Goal: Complete application form: Complete application form

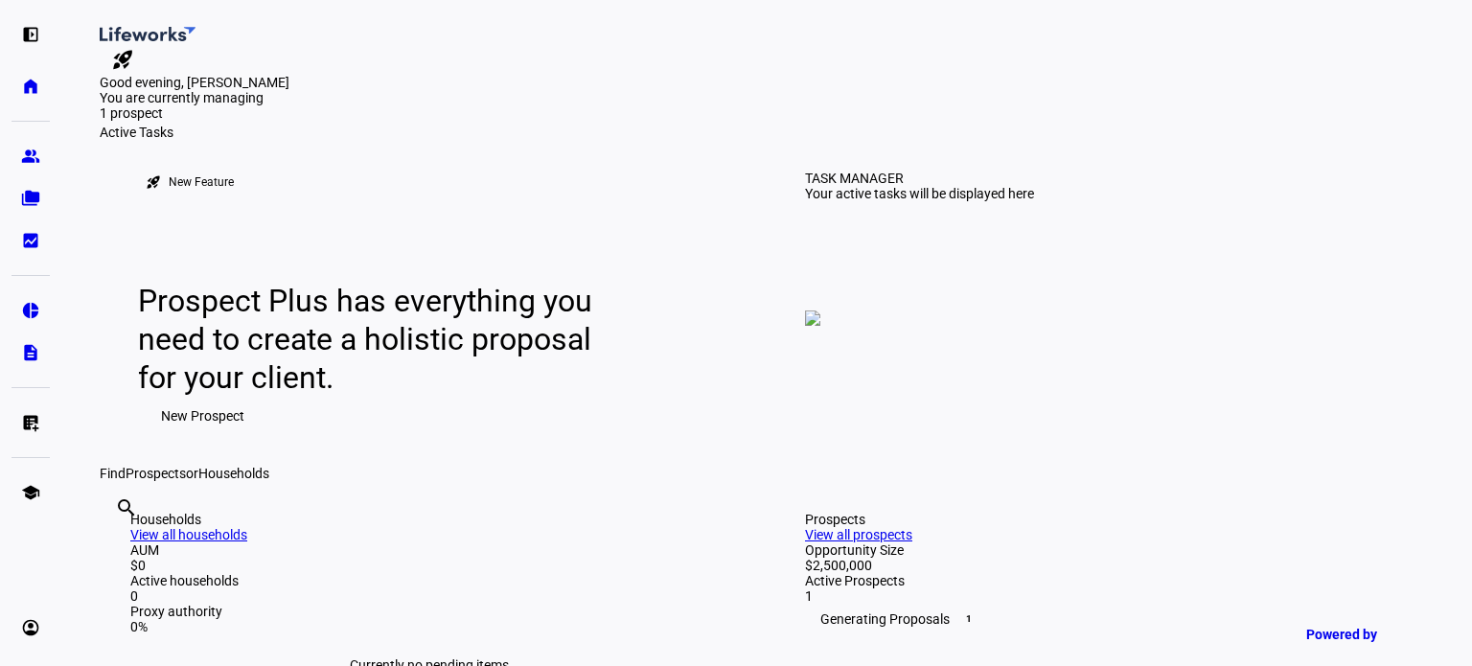
click at [199, 435] on span "New Prospect" at bounding box center [202, 416] width 83 height 38
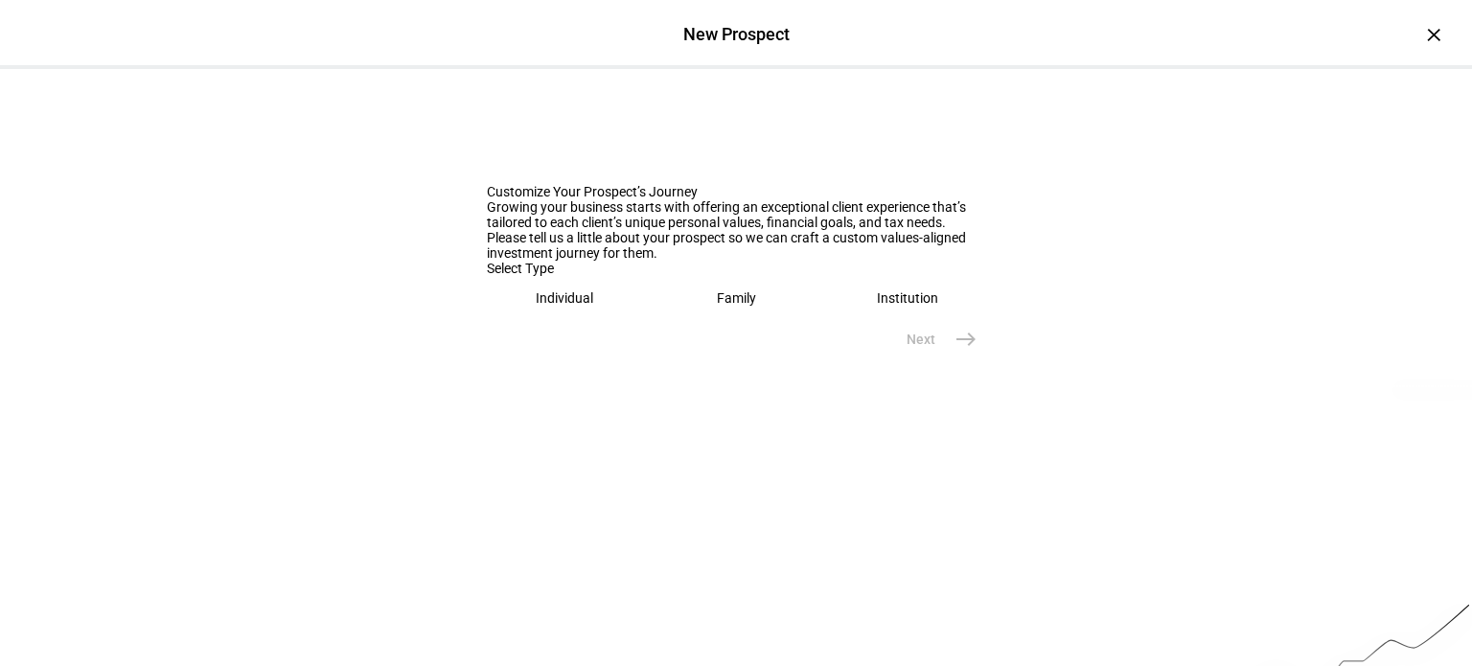
click at [571, 320] on eth-mega-radio-button "Individual" at bounding box center [565, 298] width 156 height 44
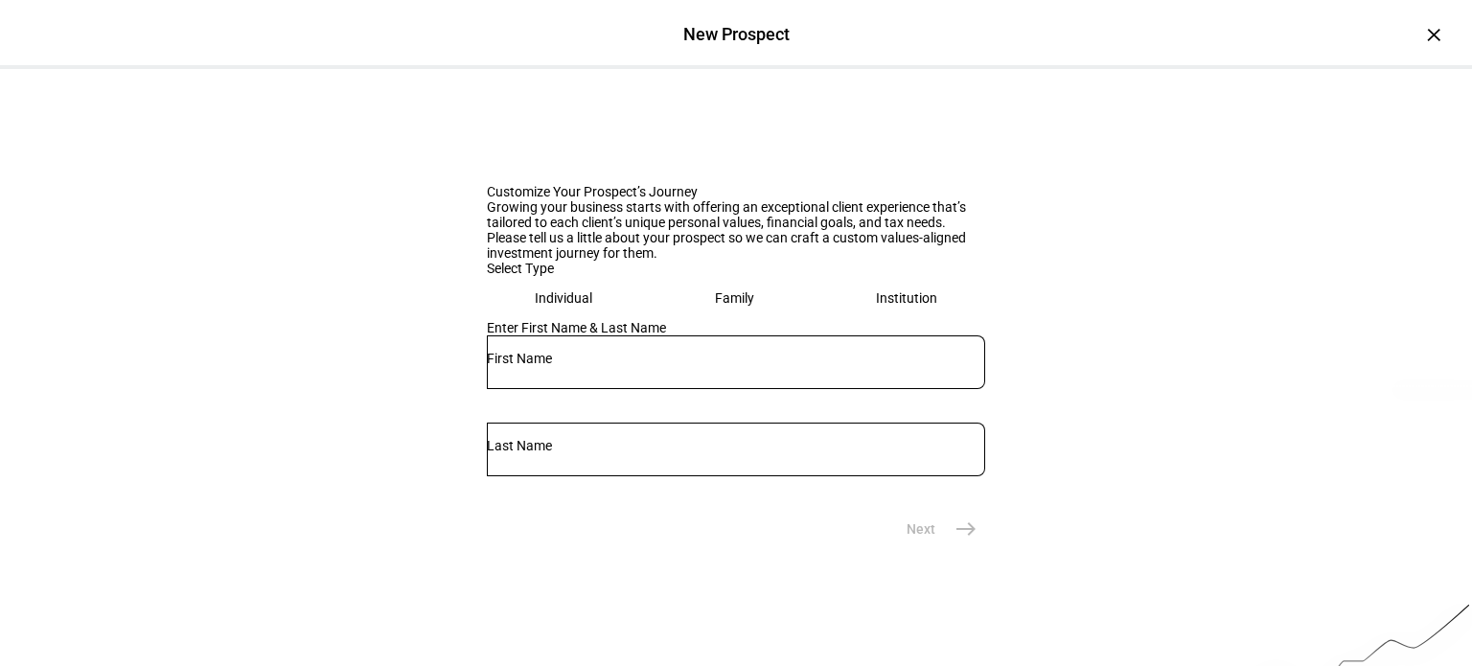
scroll to position [237, 0]
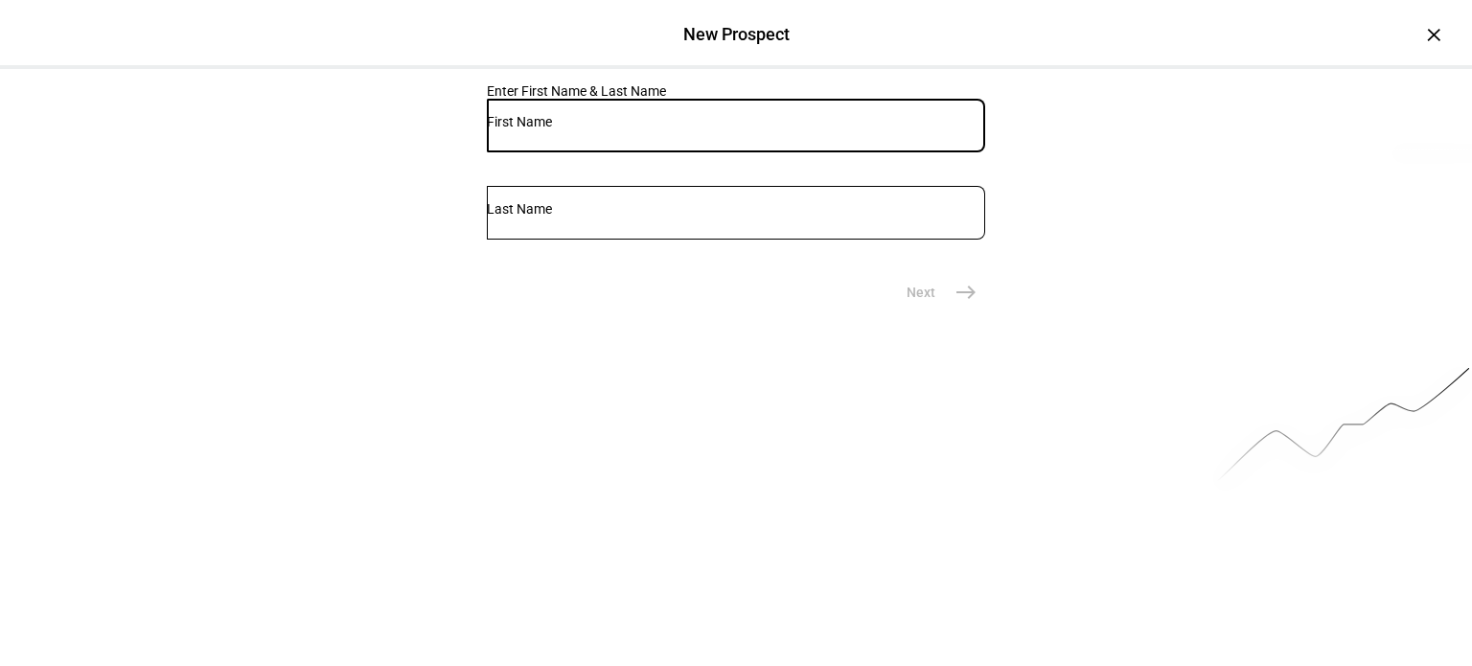
click at [564, 129] on input "text" at bounding box center [736, 121] width 498 height 15
type input "[PERSON_NAME]"
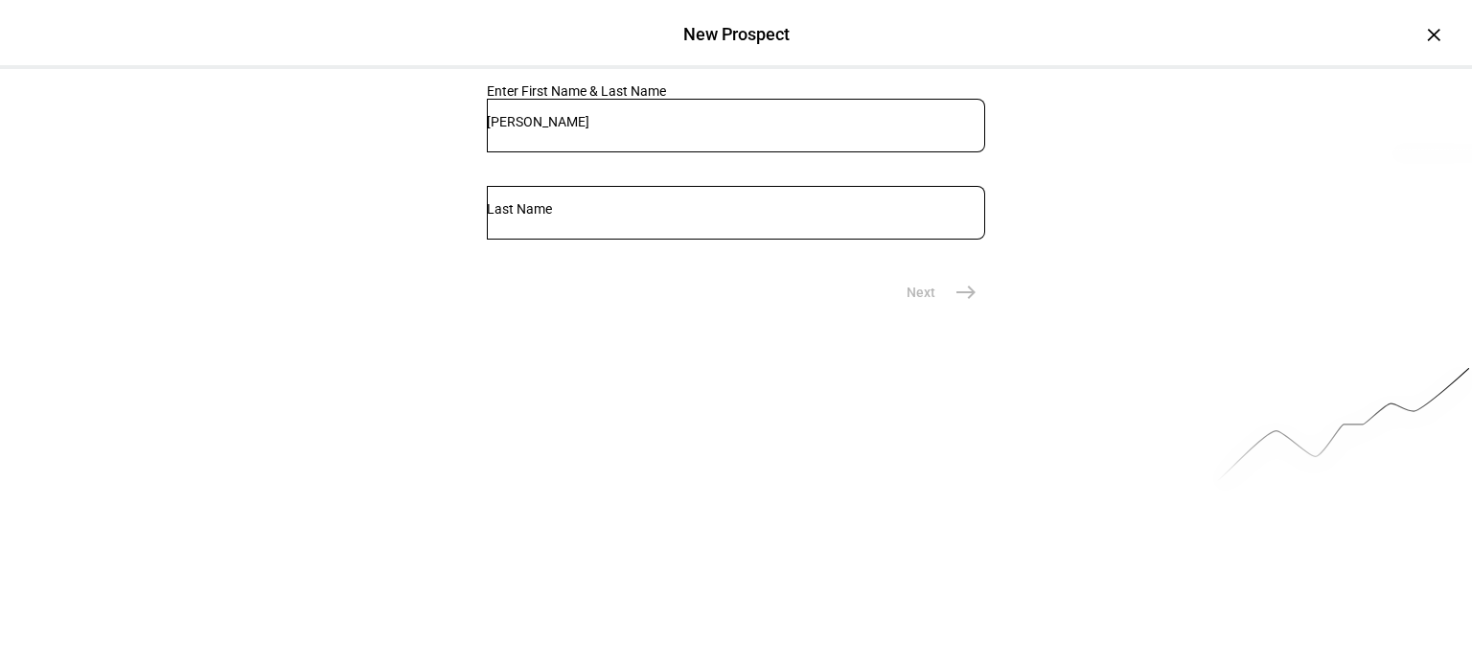
click at [763, 240] on div at bounding box center [736, 213] width 498 height 54
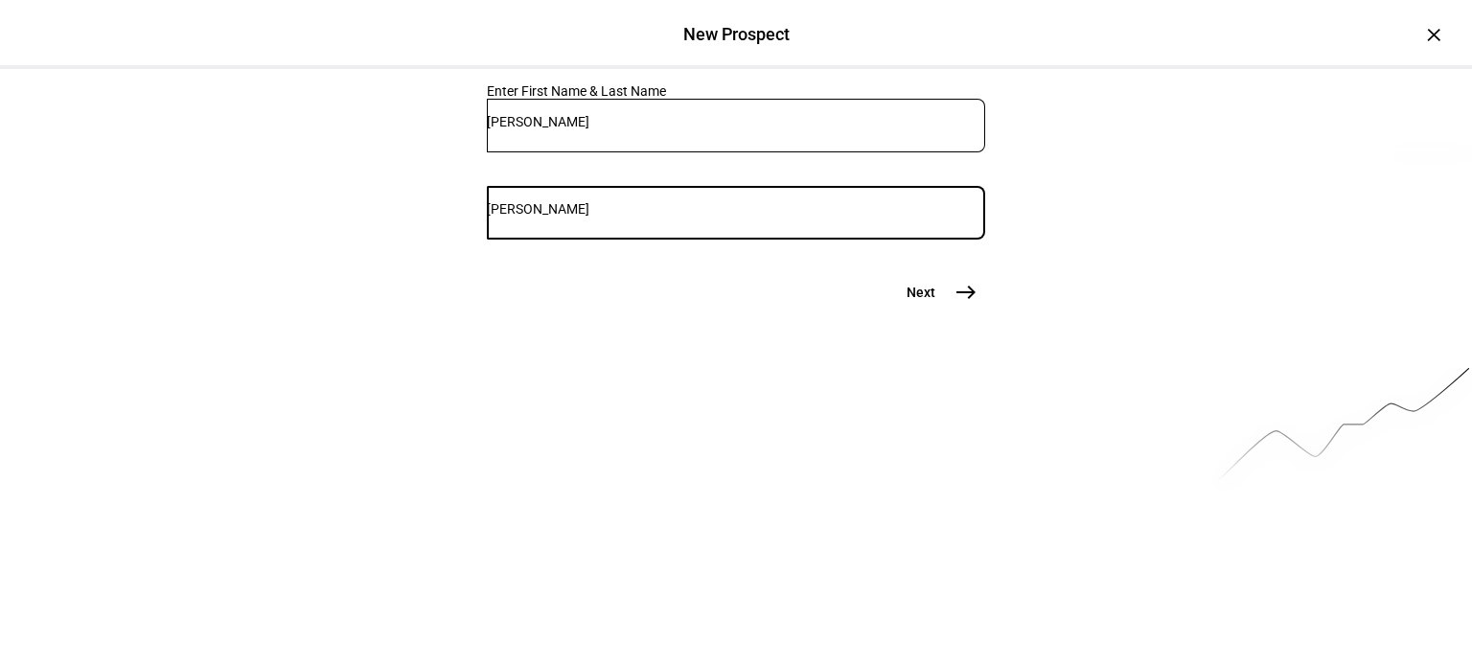
type input "[PERSON_NAME]"
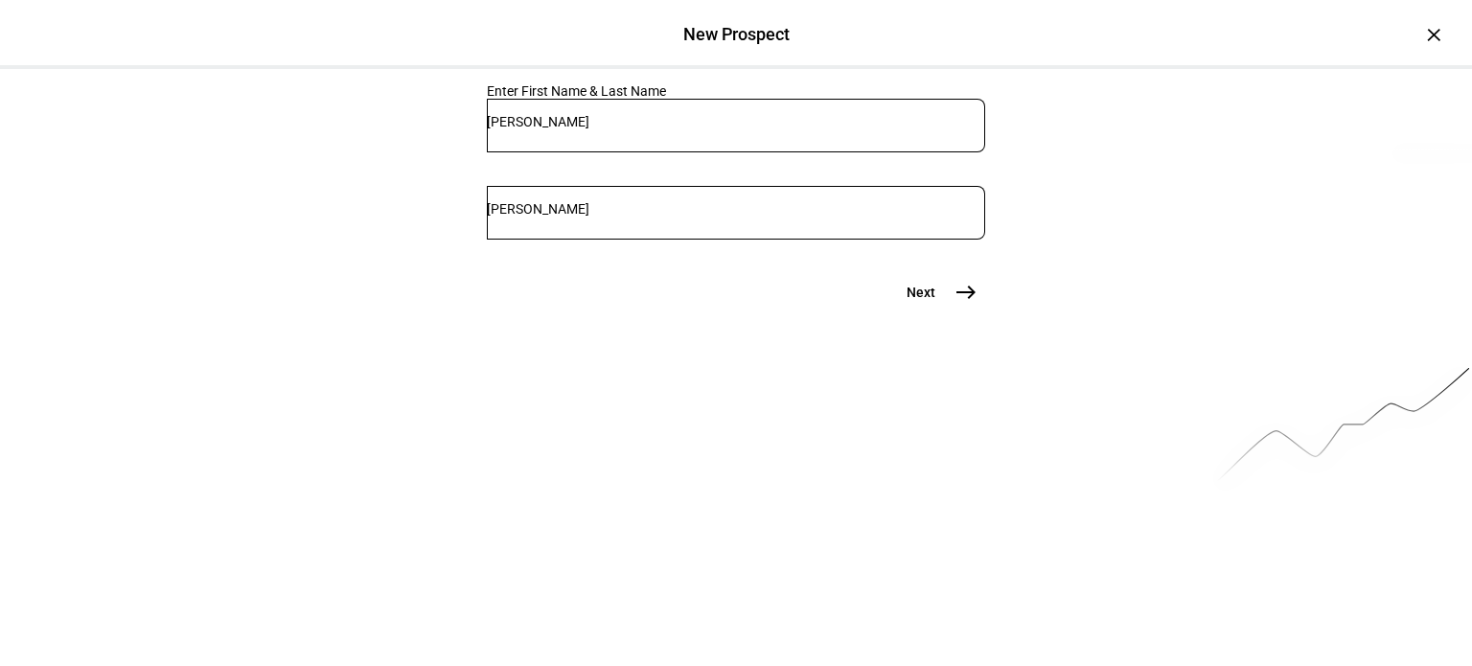
click at [955, 304] on mat-icon "east" at bounding box center [966, 292] width 23 height 23
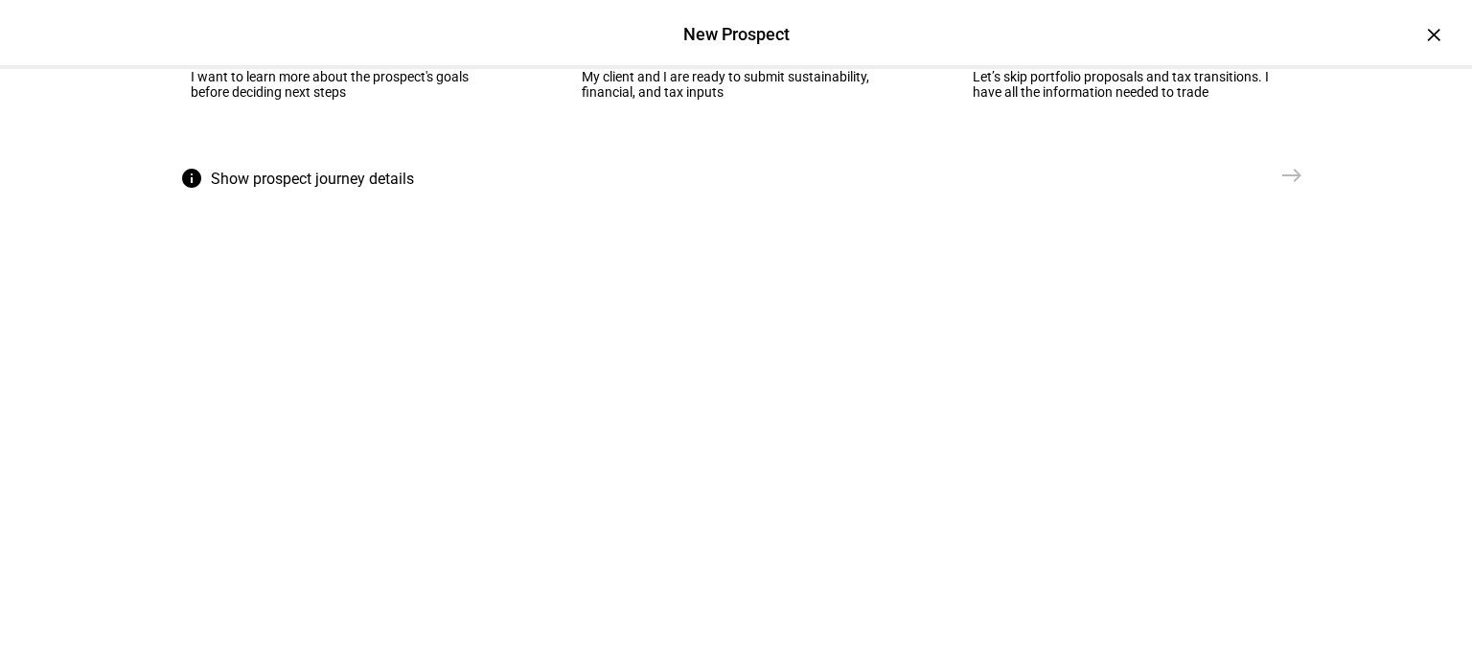
scroll to position [183, 0]
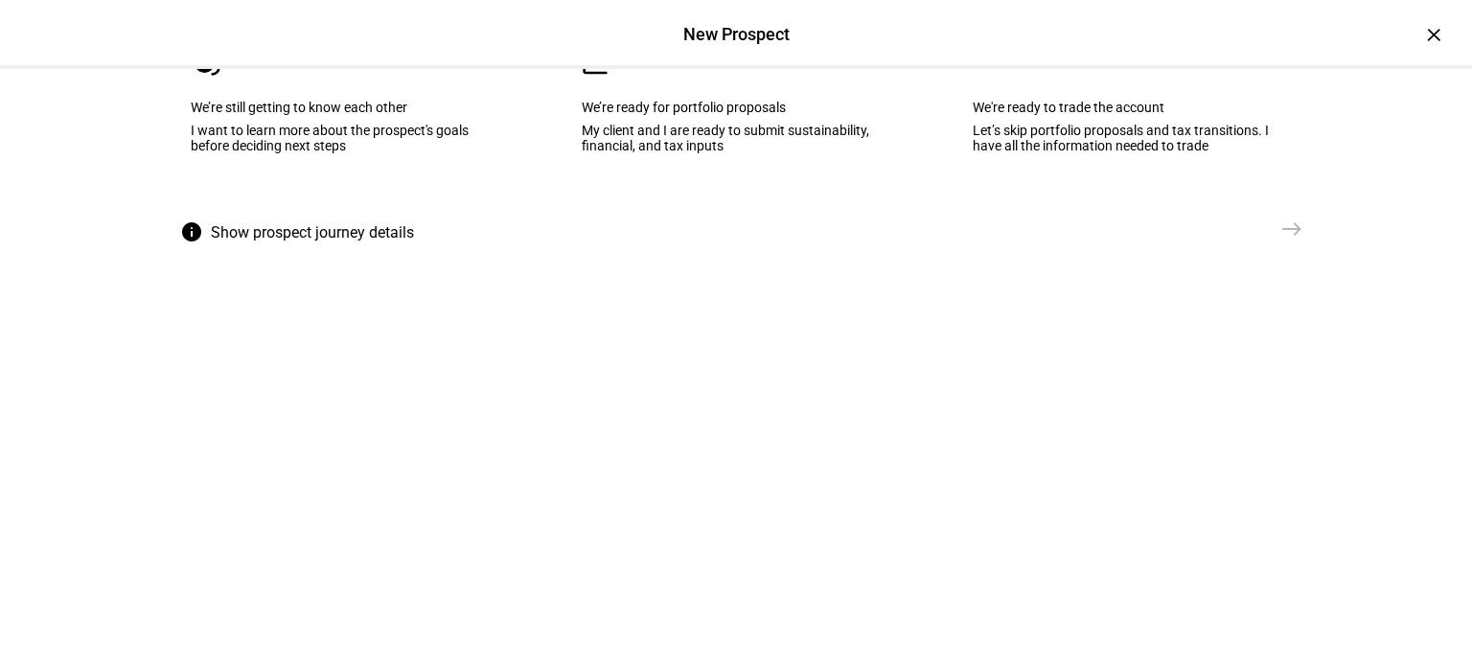
click at [673, 210] on eth-mega-radio-button "cases We’re ready for portfolio proposals My client and I are ready to submit s…" at bounding box center [736, 113] width 368 height 194
click at [1283, 241] on mat-icon "east" at bounding box center [1292, 229] width 23 height 23
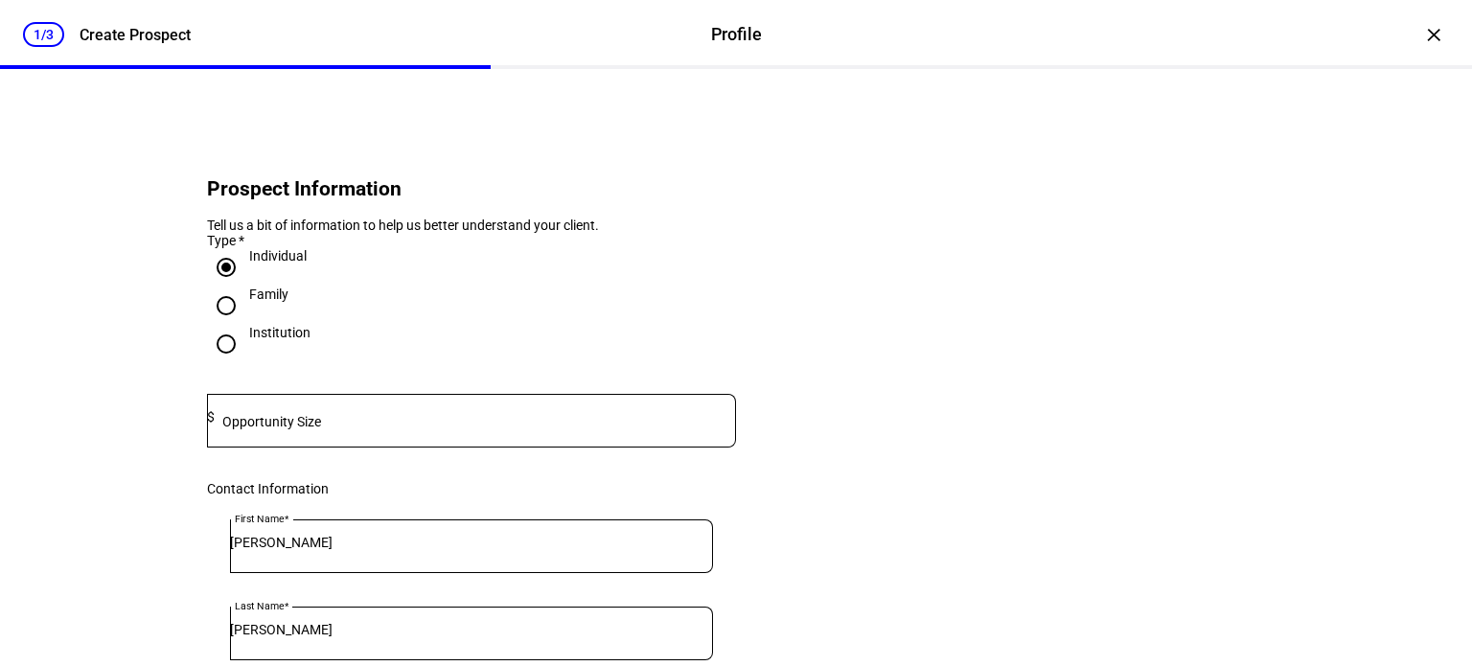
scroll to position [98, 0]
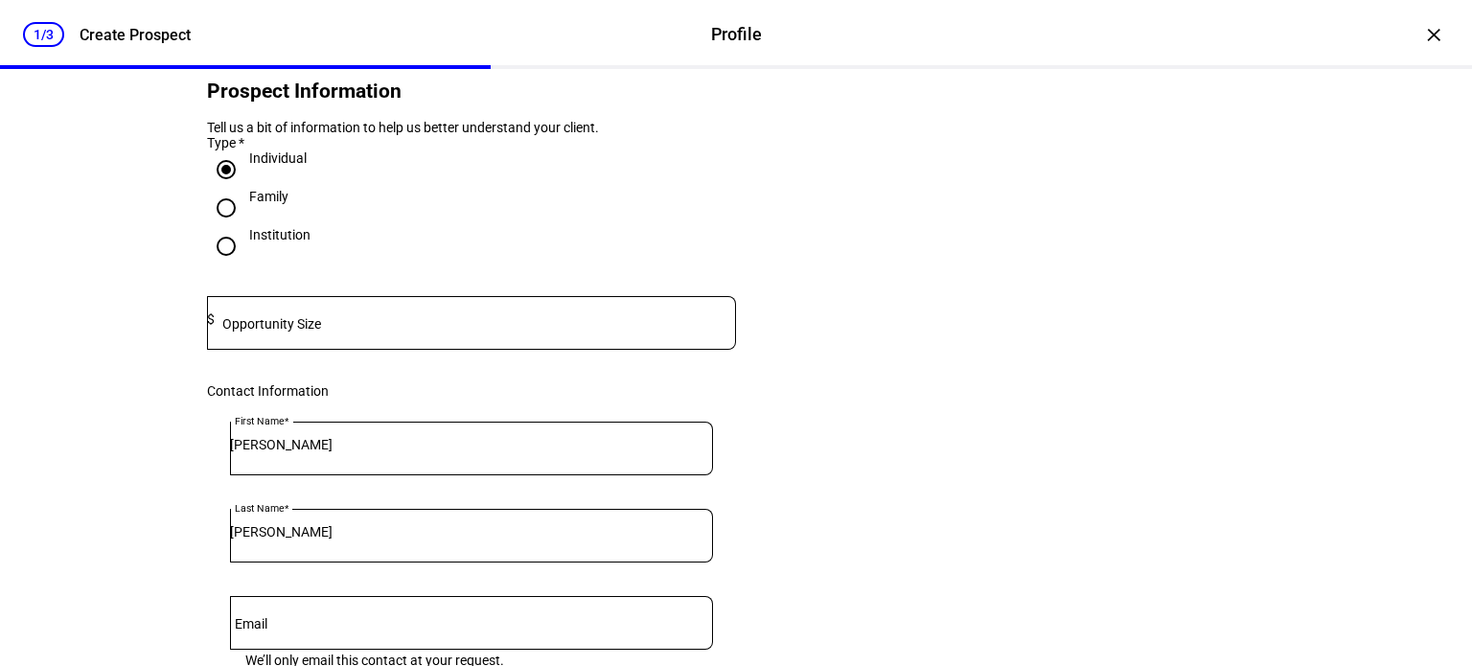
click at [403, 336] on div at bounding box center [475, 323] width 521 height 54
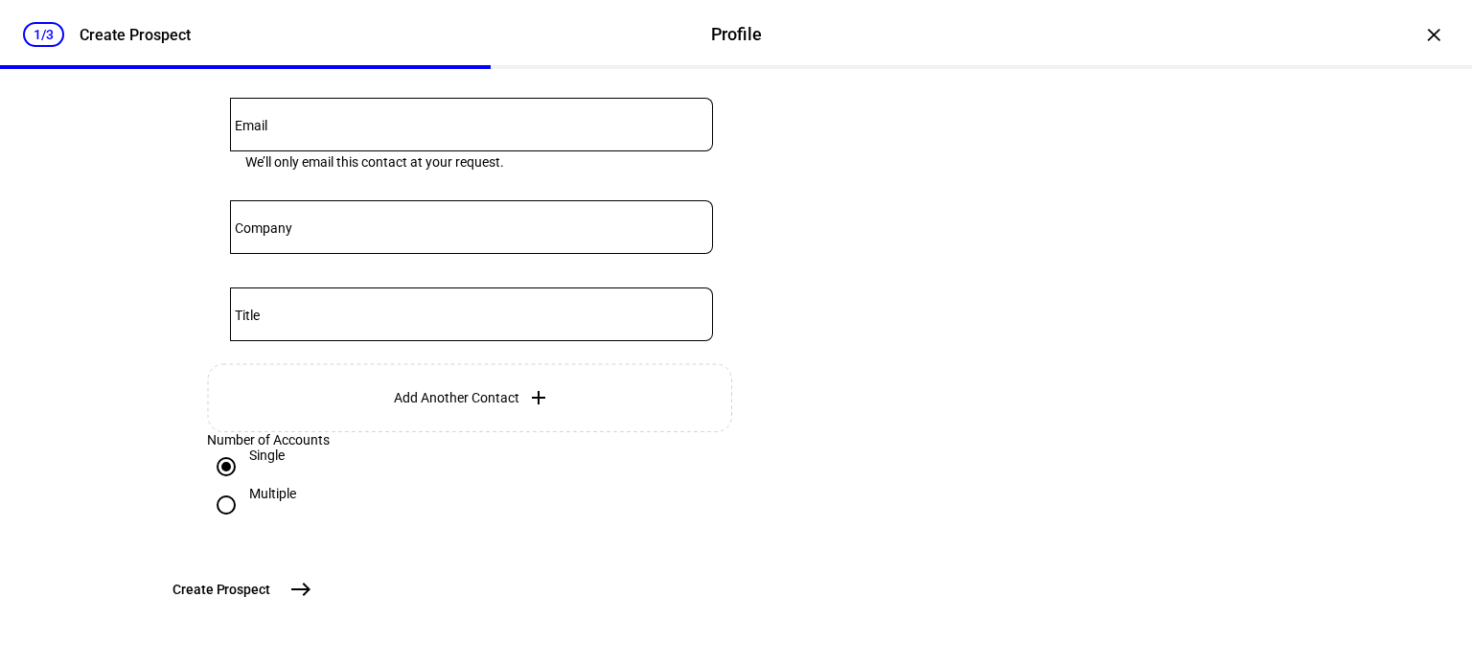
scroll to position [748, 0]
type input "1,100,000"
click at [320, 605] on span "east" at bounding box center [301, 589] width 38 height 38
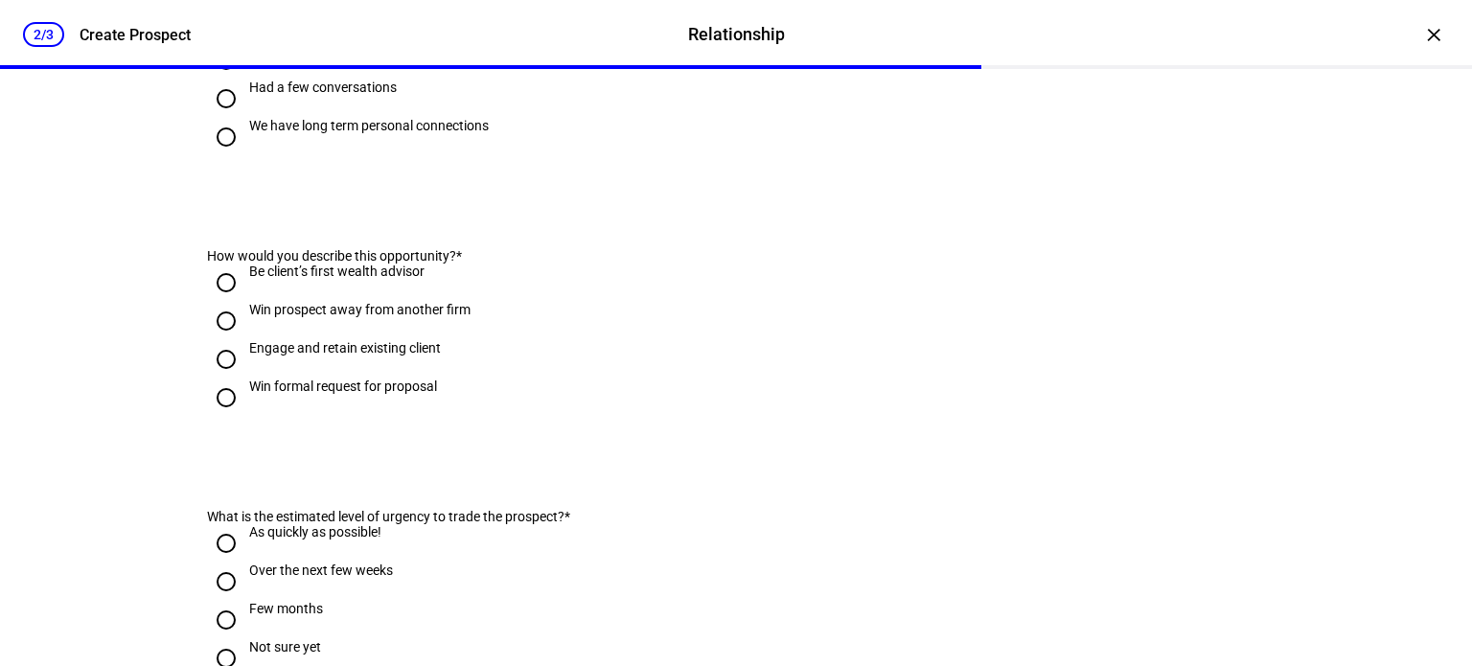
scroll to position [0, 0]
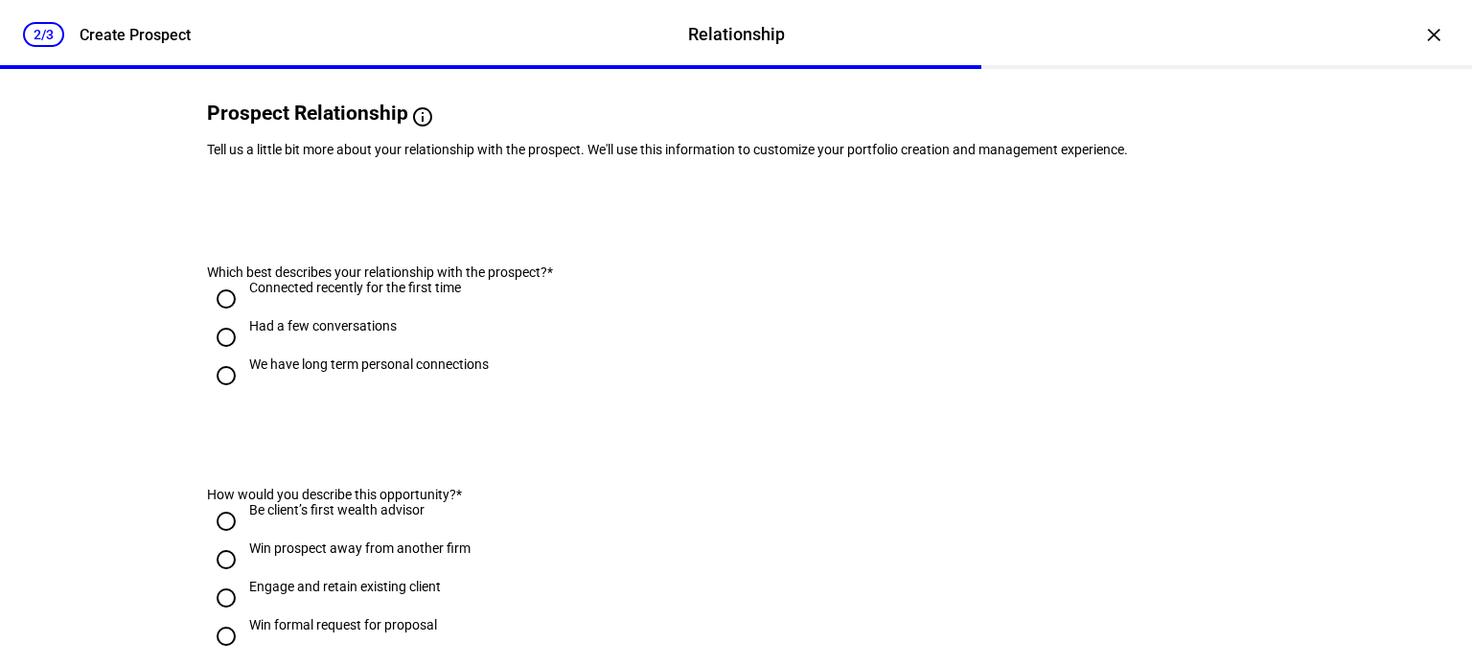
scroll to position [138, 0]
click at [222, 356] on input "Had a few conversations" at bounding box center [226, 336] width 38 height 38
radio input "true"
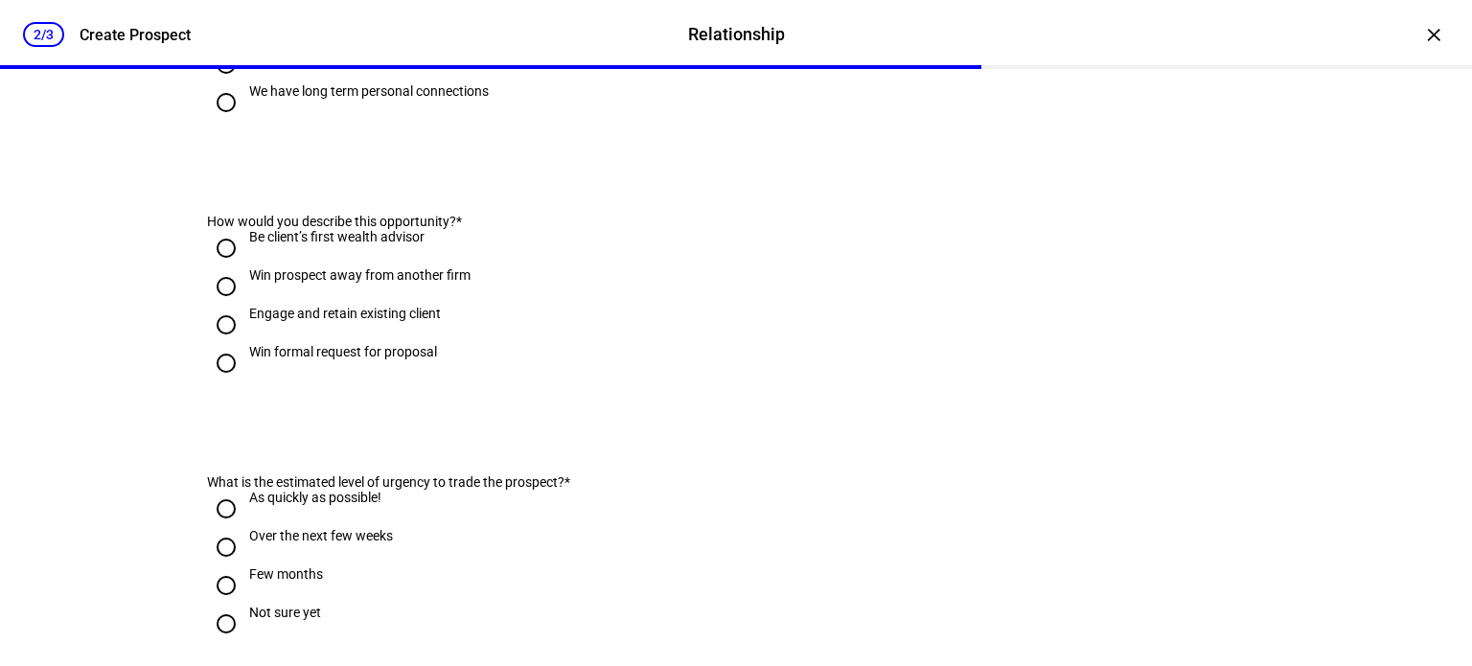
click at [336, 321] on div "Engage and retain existing client" at bounding box center [345, 313] width 192 height 15
click at [245, 344] on input "Engage and retain existing client" at bounding box center [226, 325] width 38 height 38
radio input "true"
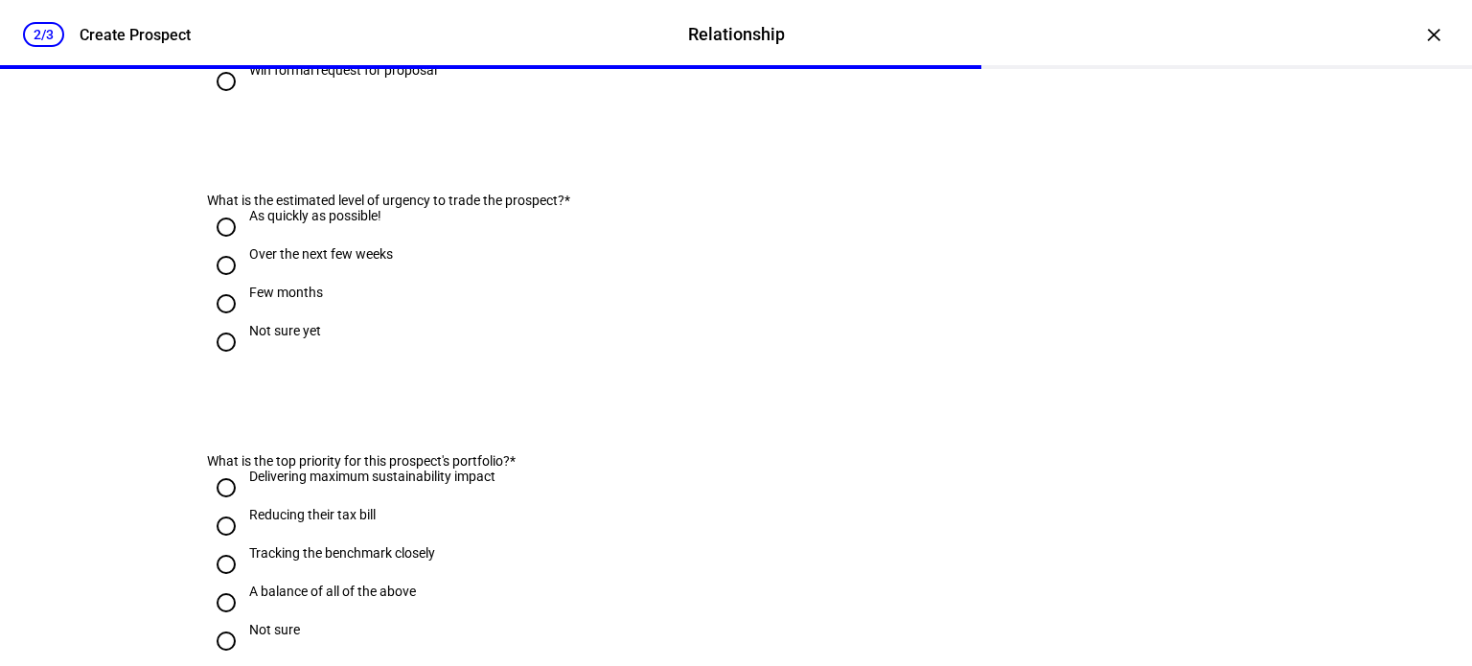
scroll to position [693, 0]
click at [280, 261] on div "Over the next few weeks" at bounding box center [321, 252] width 144 height 15
click at [245, 284] on input "Over the next few weeks" at bounding box center [226, 264] width 38 height 38
radio input "true"
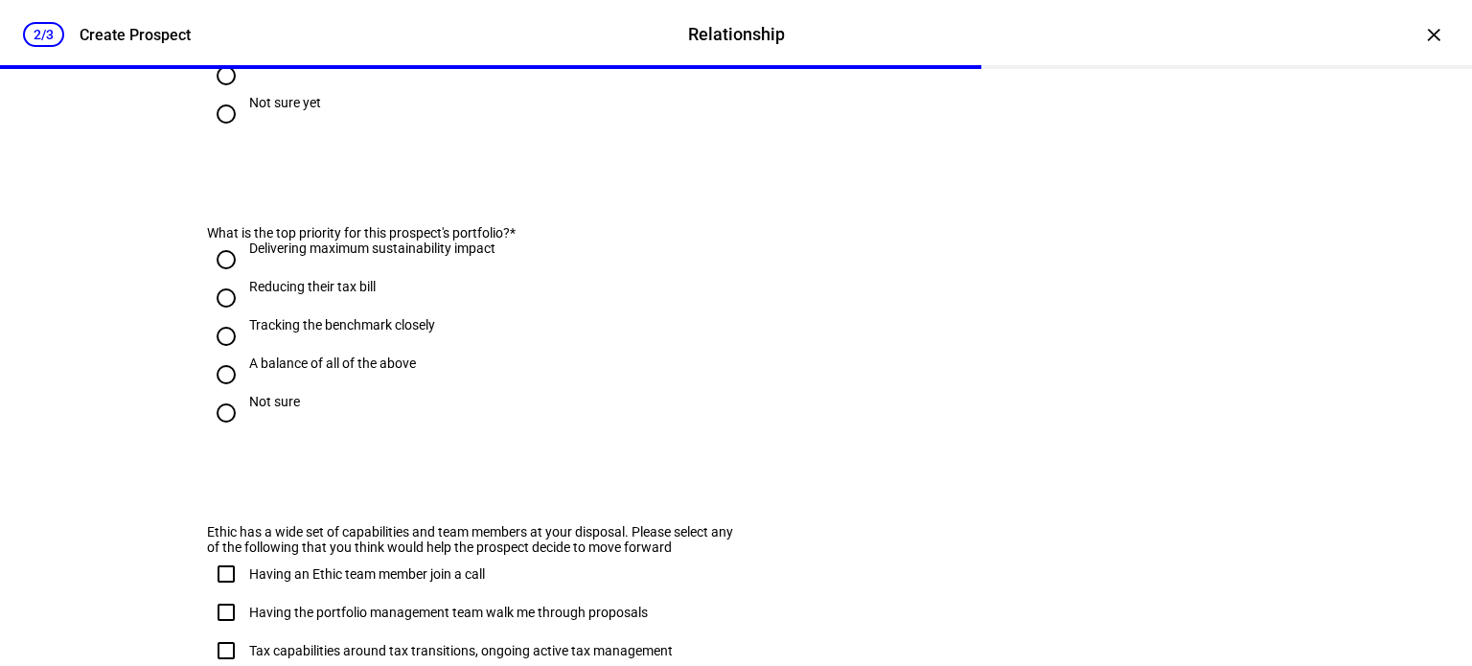
click at [223, 394] on input "A balance of all of the above" at bounding box center [226, 375] width 38 height 38
radio input "true"
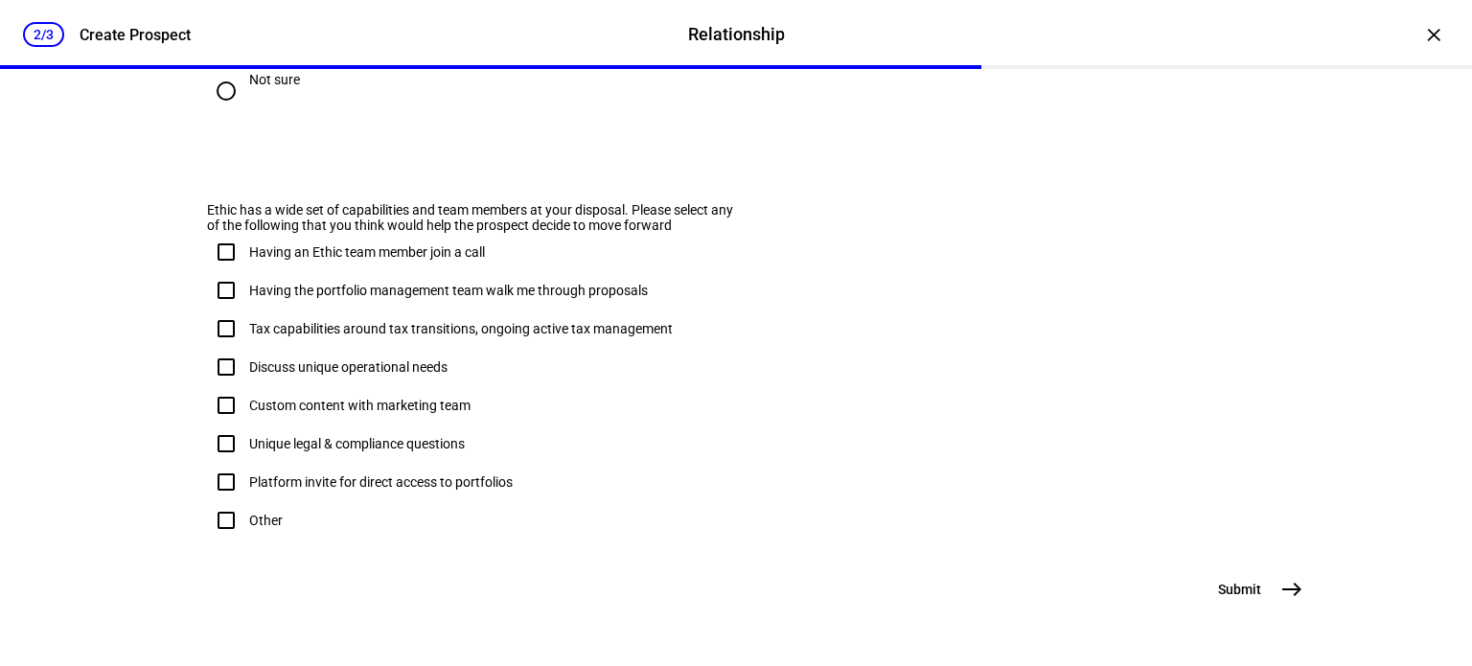
scroll to position [1257, 0]
click at [207, 271] on input "Having an Ethic team member join a call" at bounding box center [226, 252] width 38 height 38
checkbox input "true"
click at [217, 310] on input "Having the portfolio management team walk me through proposals" at bounding box center [226, 290] width 38 height 38
checkbox input "true"
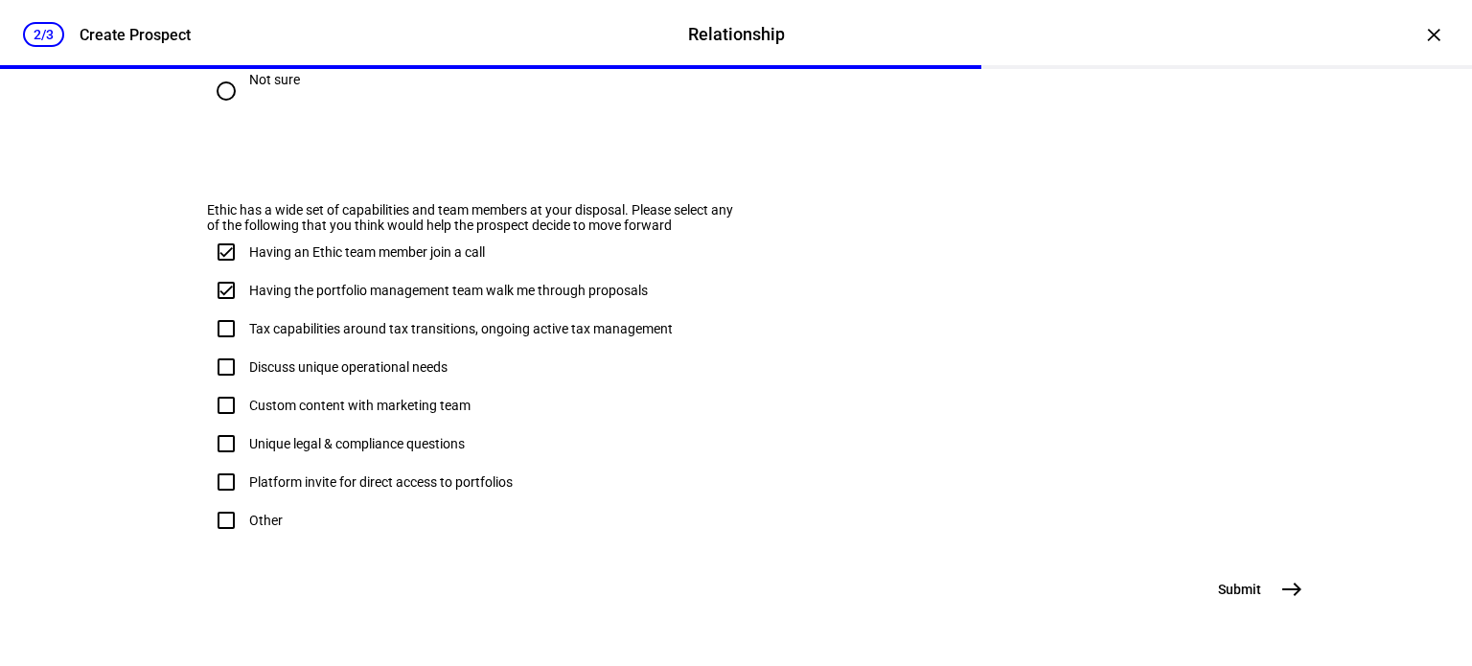
click at [223, 271] on input "Having an Ethic team member join a call" at bounding box center [226, 252] width 38 height 38
checkbox input "false"
click at [224, 348] on input "Tax capabilities around tax transitions, ongoing active tax management" at bounding box center [226, 329] width 38 height 38
checkbox input "true"
click at [234, 386] on input "Discuss unique operational needs" at bounding box center [226, 367] width 38 height 38
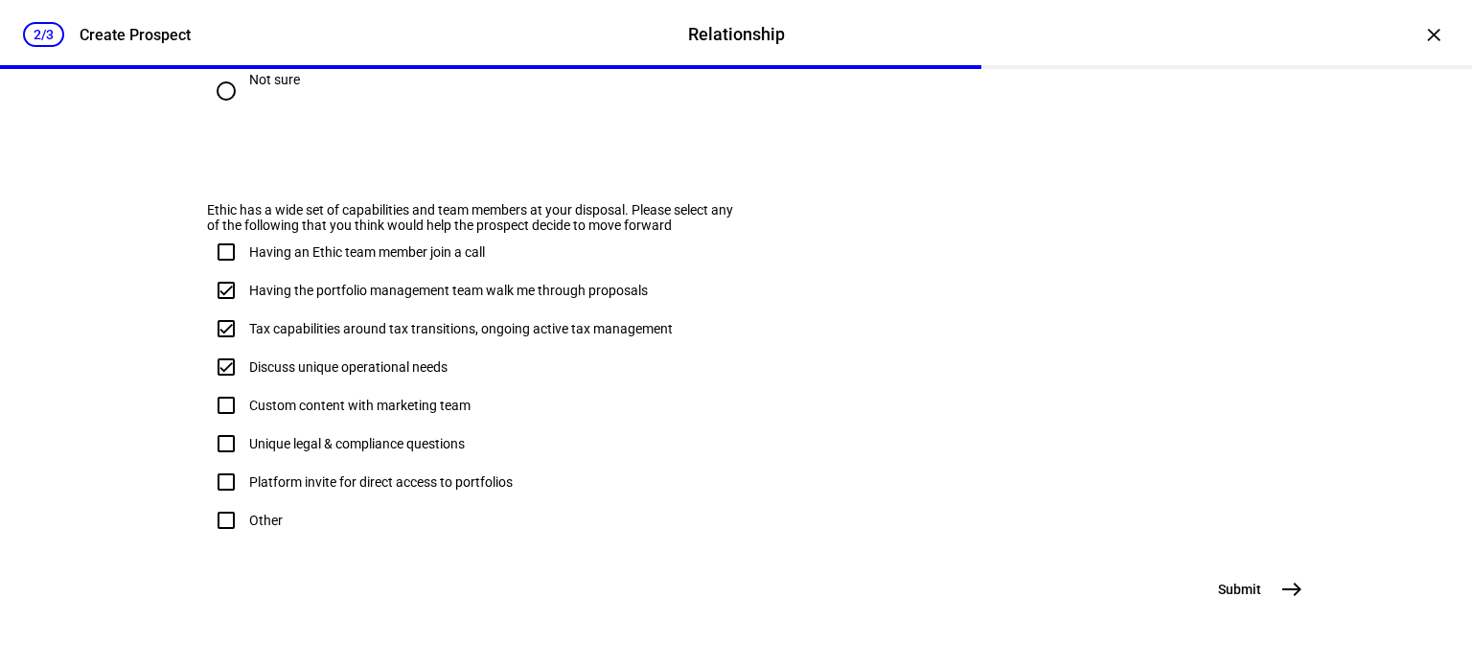
checkbox input "true"
click at [1281, 587] on mat-icon "east" at bounding box center [1292, 589] width 23 height 23
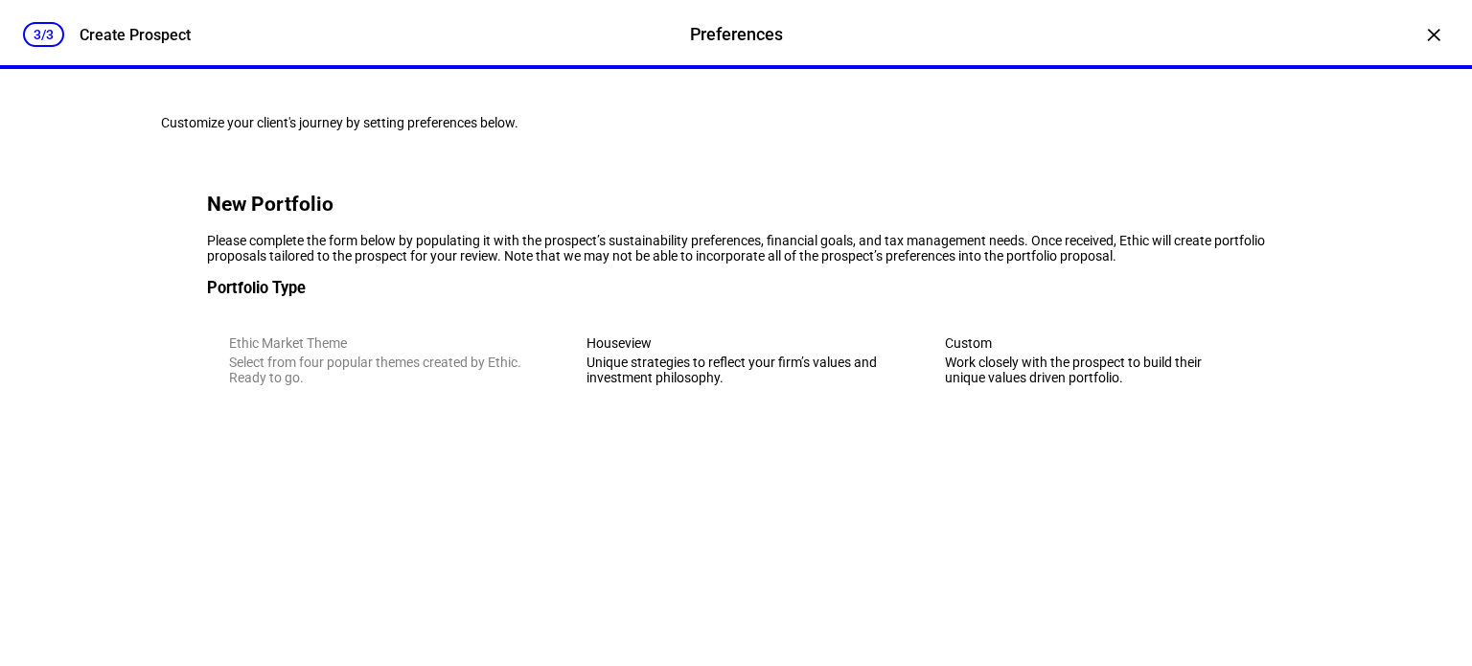
scroll to position [18, 0]
click at [399, 407] on eth-mega-radio-group "Ethic Market Theme Select from four popular themes created by Ethic. Ready to g…" at bounding box center [736, 360] width 1058 height 94
click at [587, 385] on div "Unique strategies to reflect your firm’s values and investment philosophy." at bounding box center [736, 370] width 298 height 31
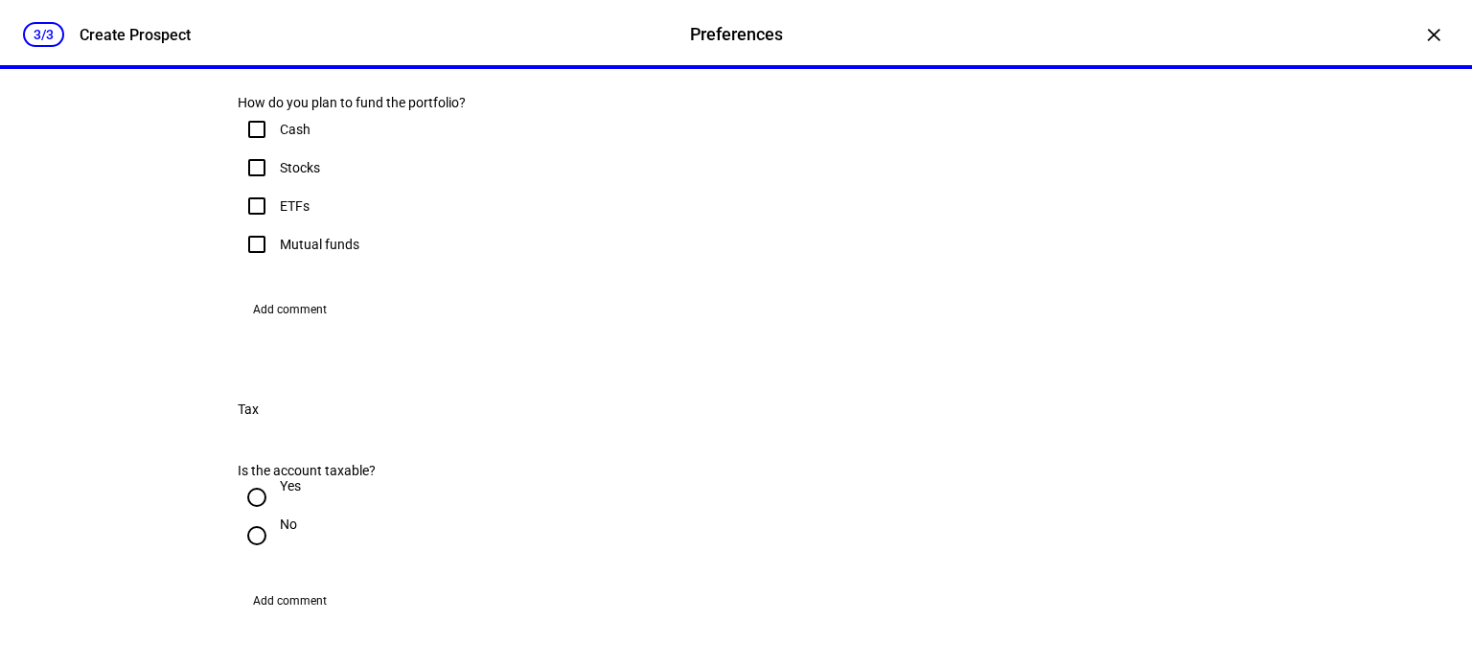
scroll to position [501, 0]
click at [272, 150] on div at bounding box center [257, 127] width 46 height 46
checkbox input "true"
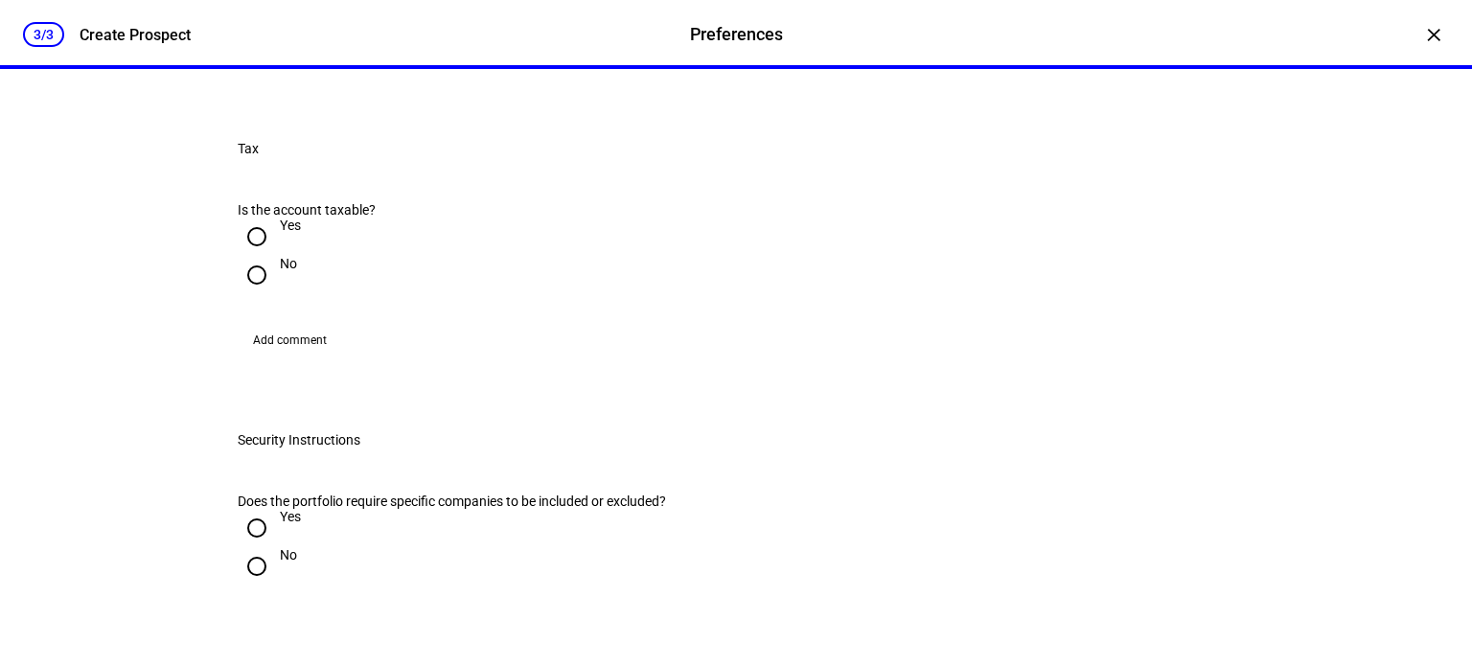
scroll to position [847, 0]
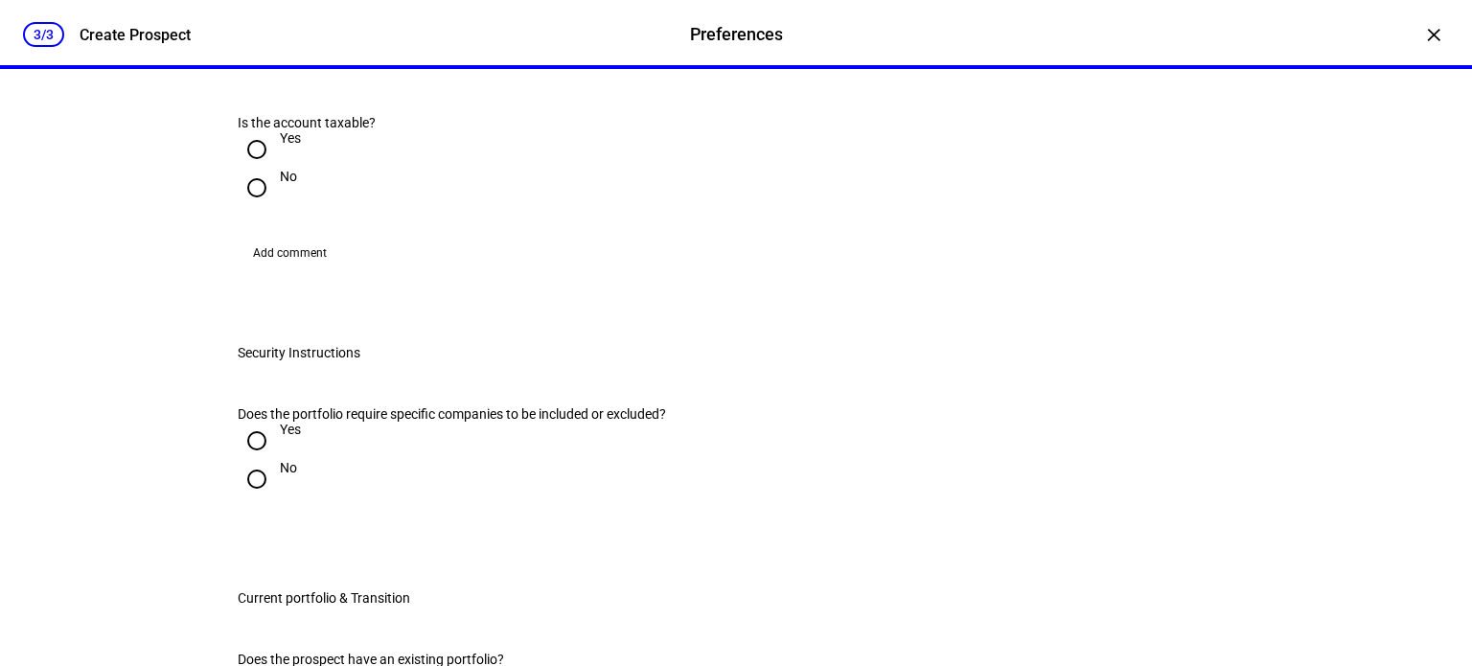
click at [247, 169] on input "Yes" at bounding box center [257, 149] width 38 height 38
radio input "true"
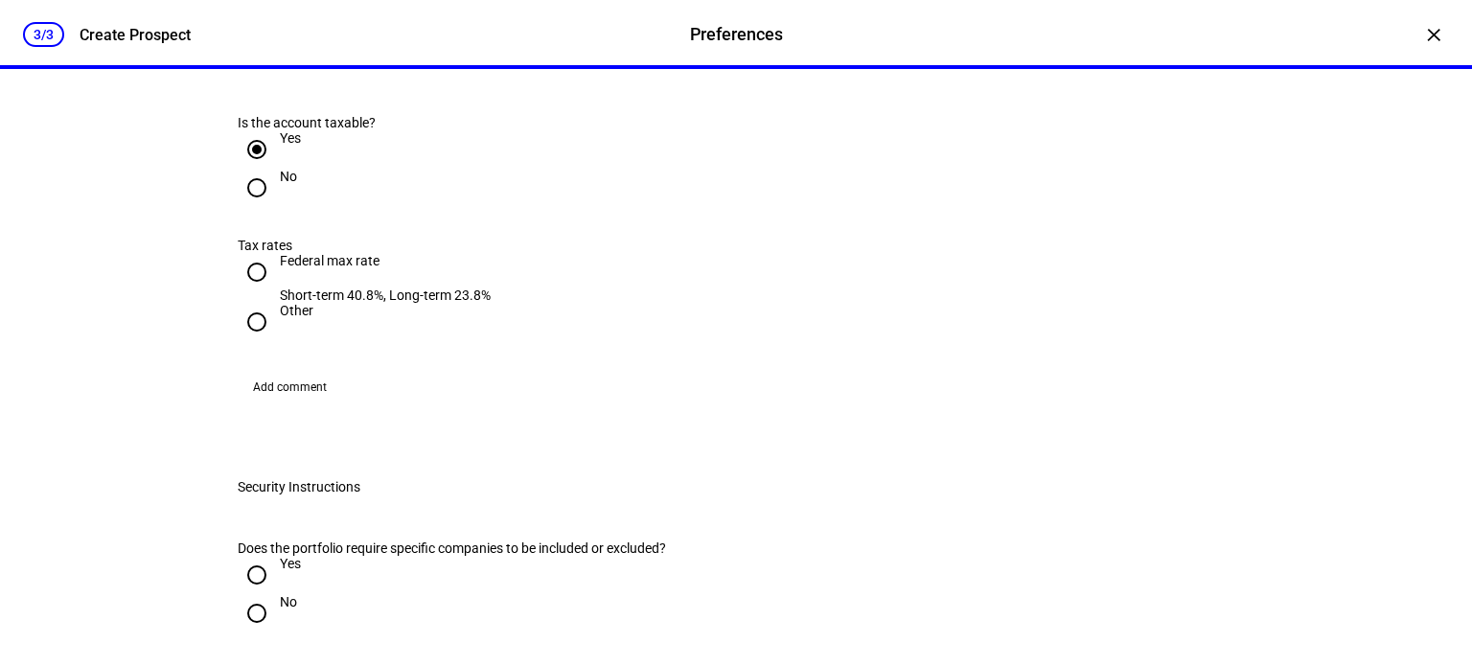
scroll to position [1104, 0]
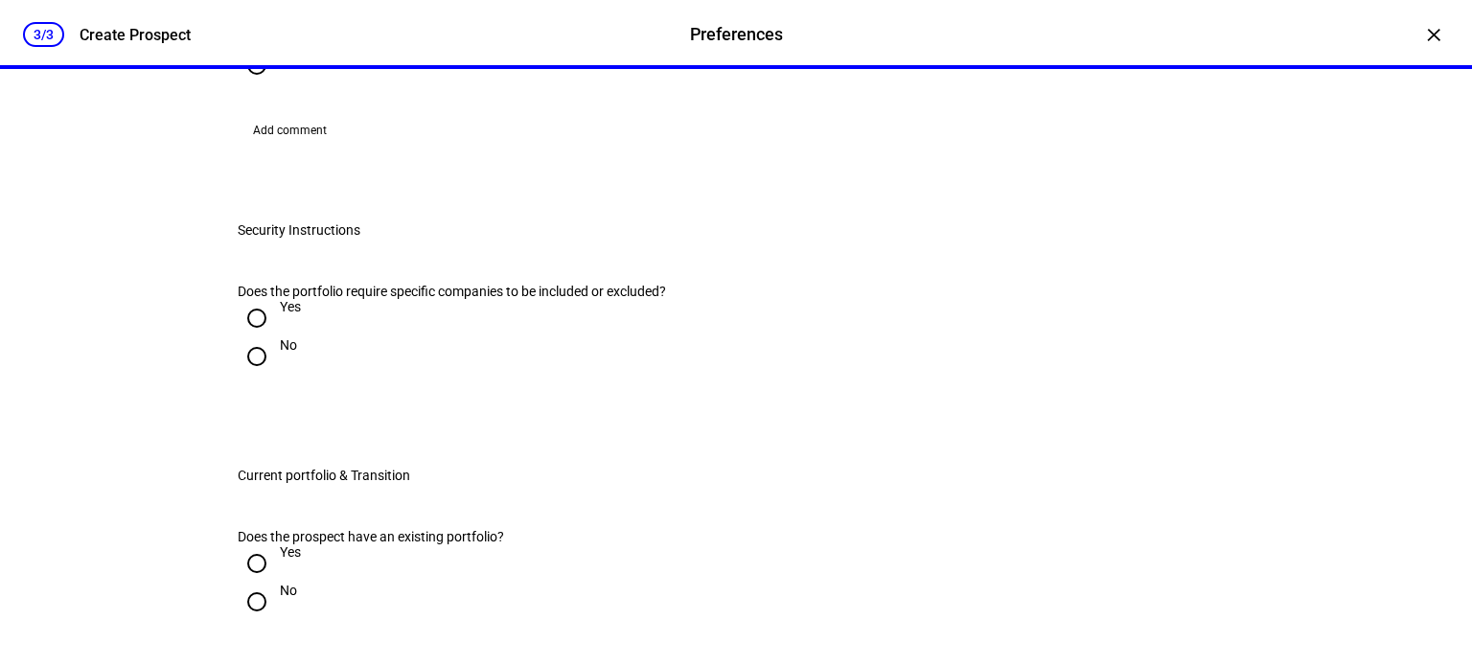
click at [249, 84] on input "Other" at bounding box center [257, 65] width 38 height 38
radio input "true"
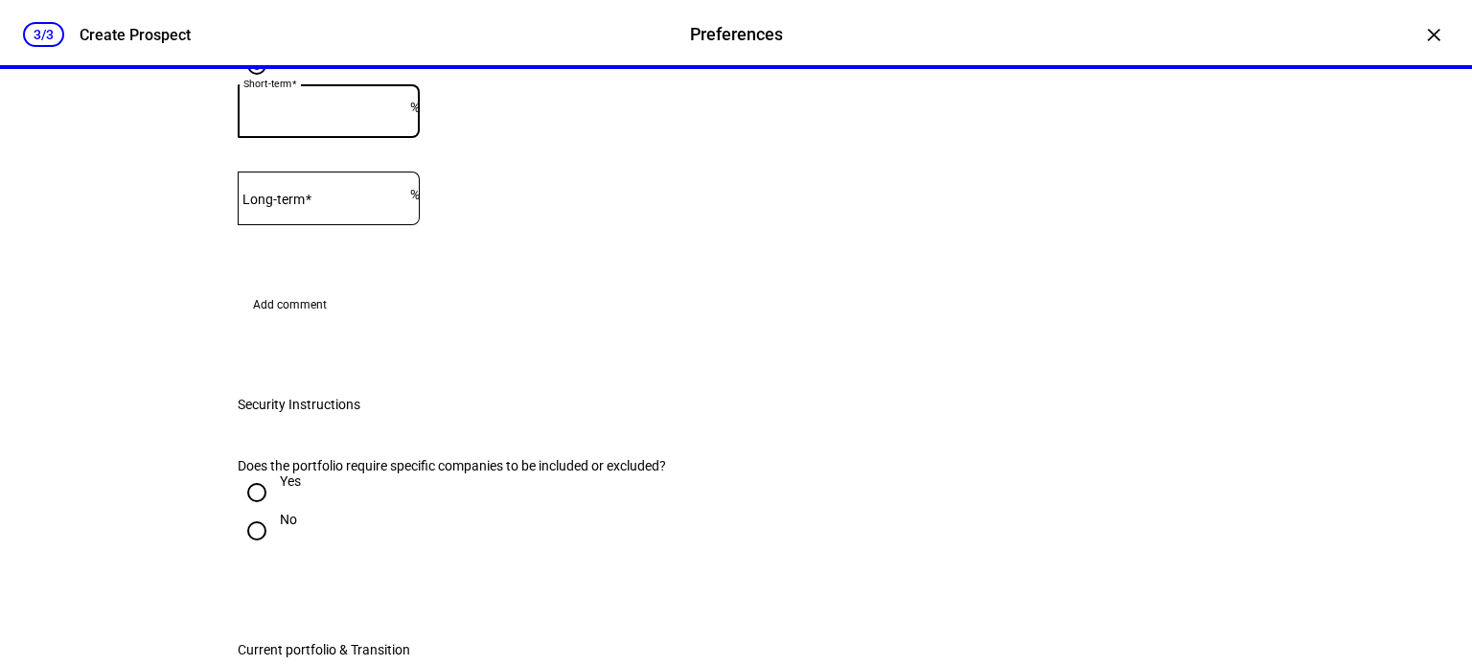
click at [391, 115] on input "Short-term" at bounding box center [324, 107] width 173 height 15
type input "32"
click at [611, 156] on eth-form-field-wrapper "Short-term 32 %" at bounding box center [736, 120] width 997 height 72
click at [359, 202] on input "Long-term" at bounding box center [324, 194] width 173 height 15
type input "15"
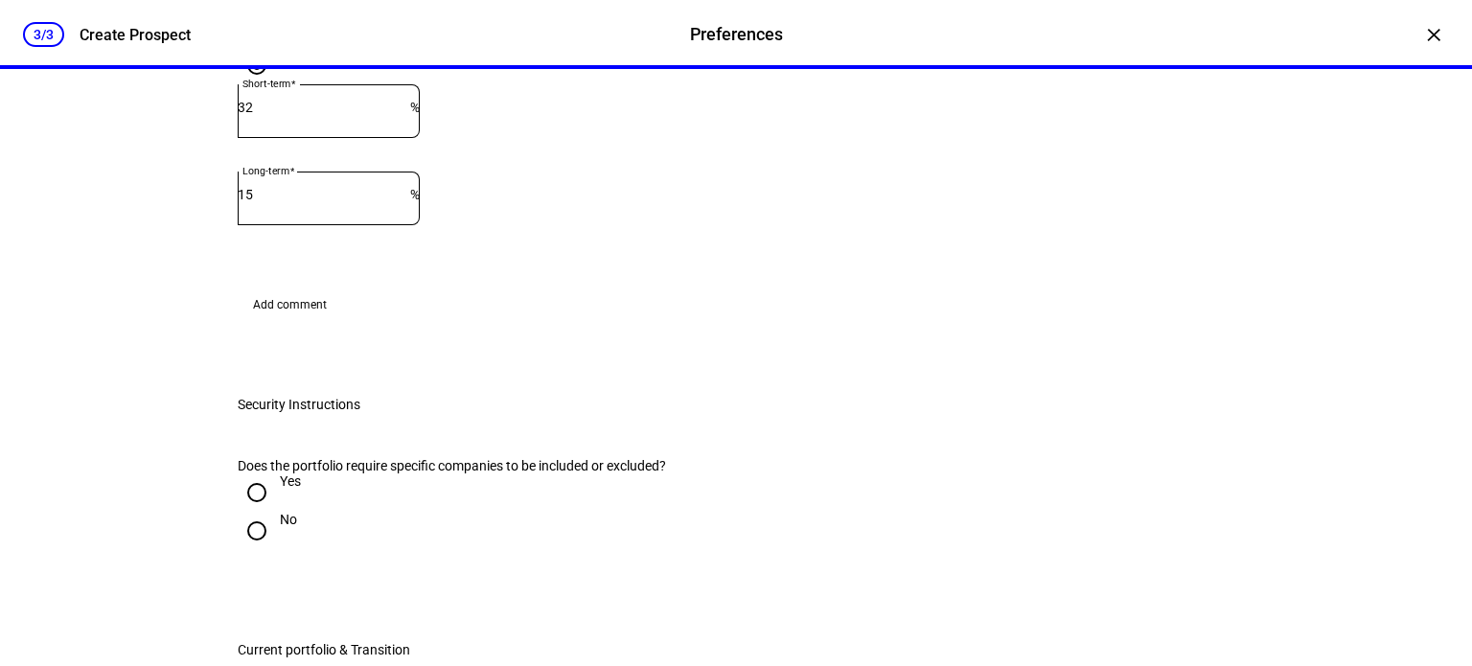
click at [544, 320] on div "Add comment" at bounding box center [736, 304] width 997 height 31
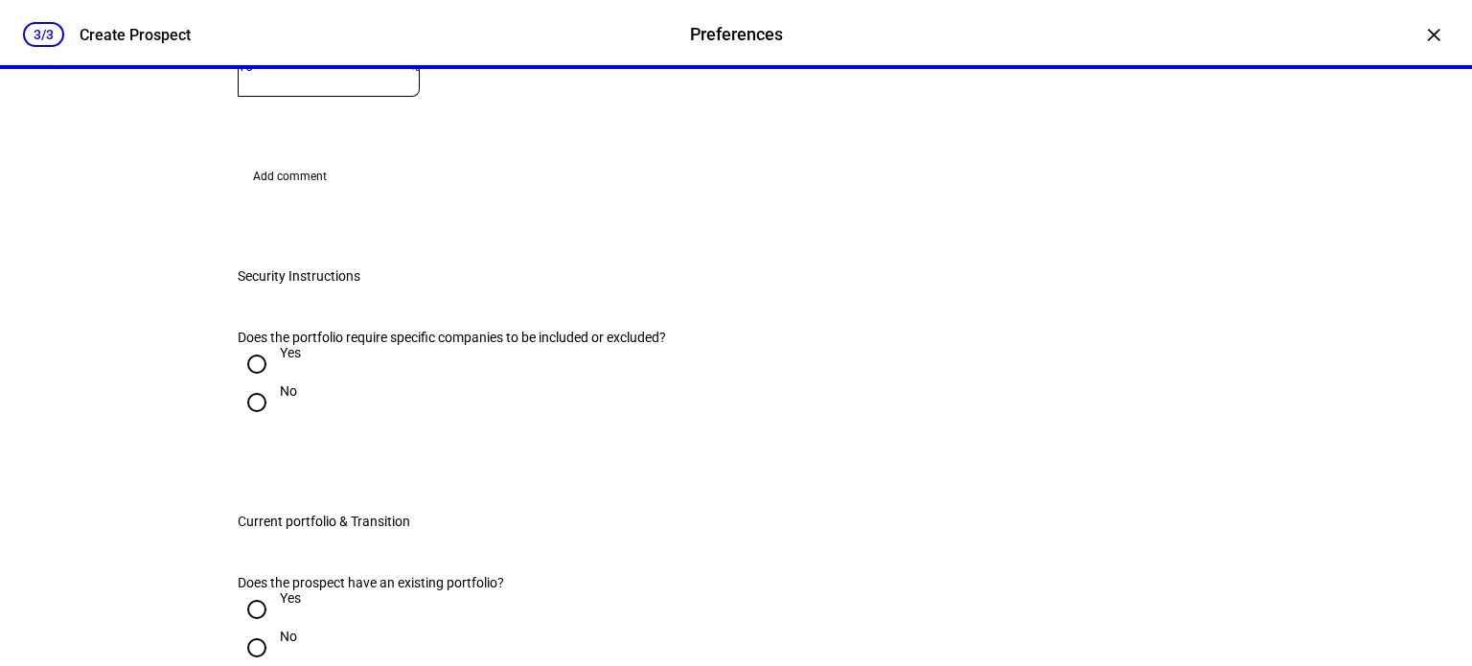
scroll to position [1531, 0]
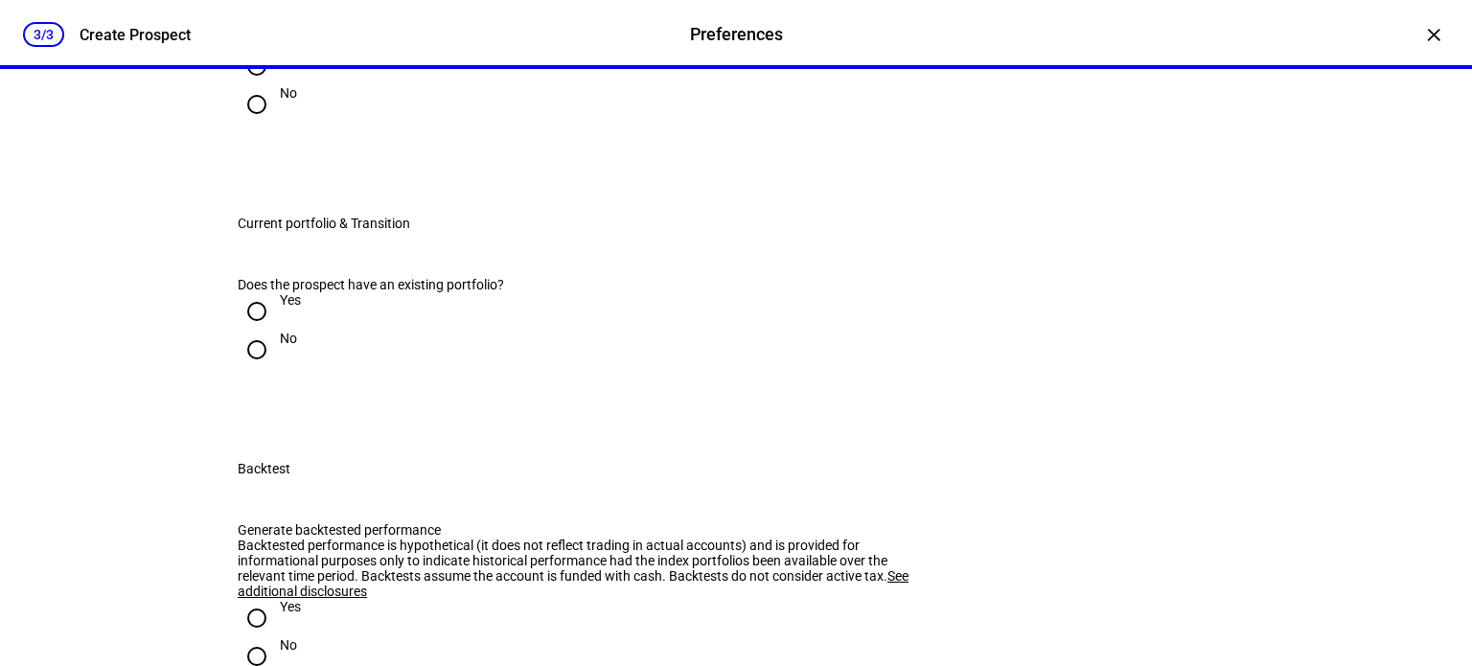
click at [249, 124] on input "No" at bounding box center [257, 104] width 38 height 38
radio input "true"
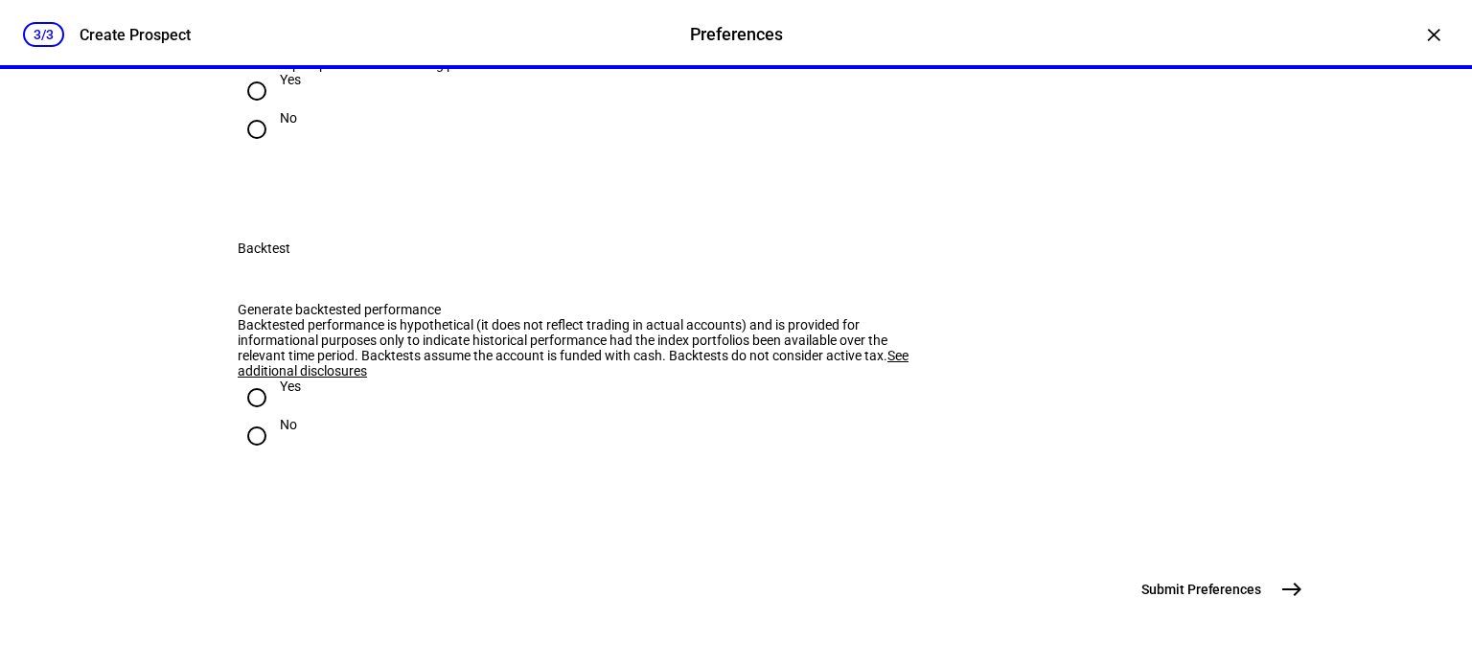
click at [250, 149] on input "No" at bounding box center [257, 129] width 38 height 38
radio input "true"
click at [251, 417] on input "No" at bounding box center [257, 436] width 38 height 38
radio input "true"
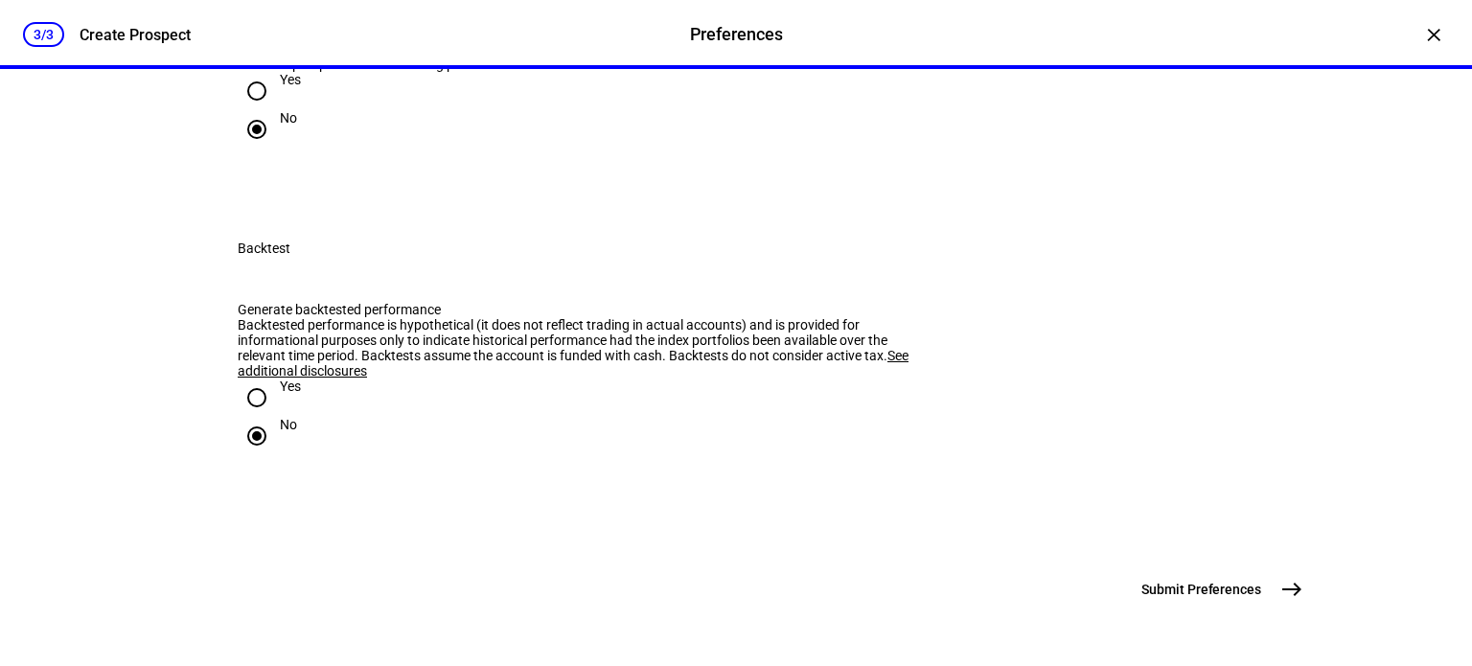
click at [1297, 581] on span "east" at bounding box center [1292, 589] width 38 height 38
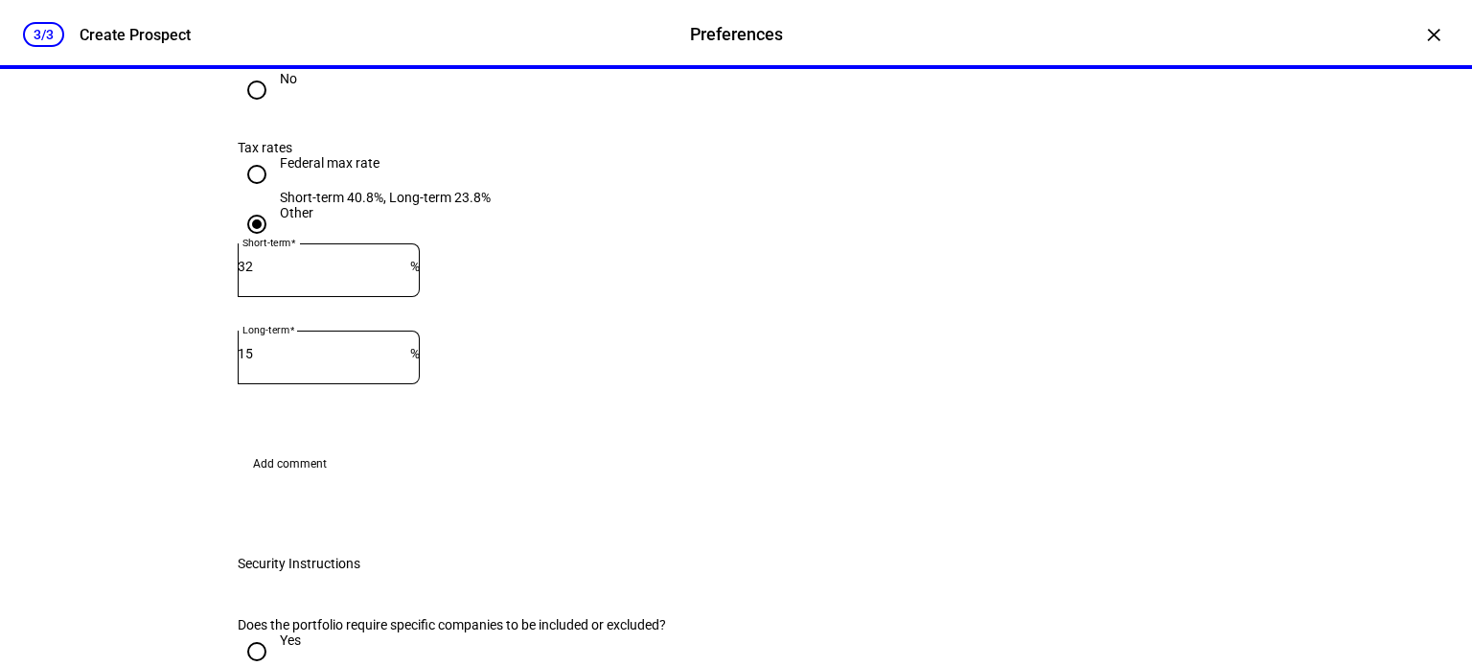
scroll to position [469, 0]
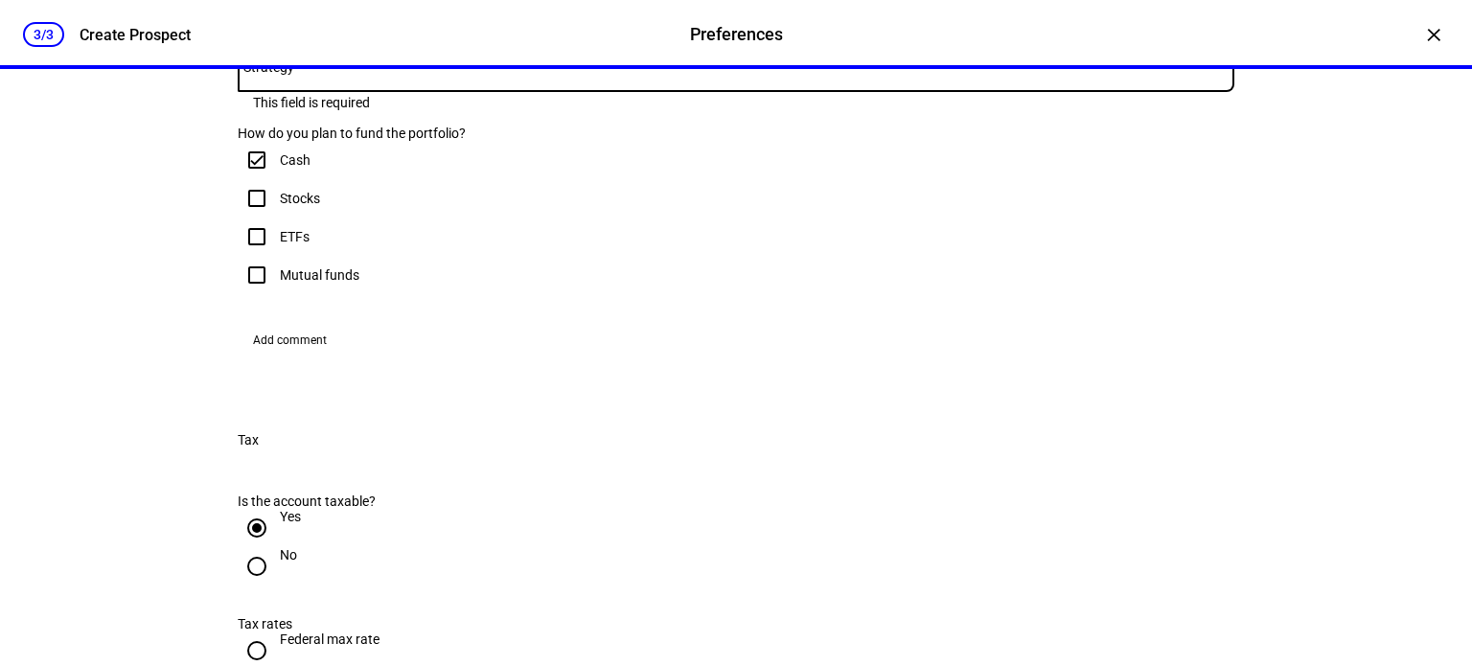
click at [412, 73] on span at bounding box center [731, 65] width 987 height 15
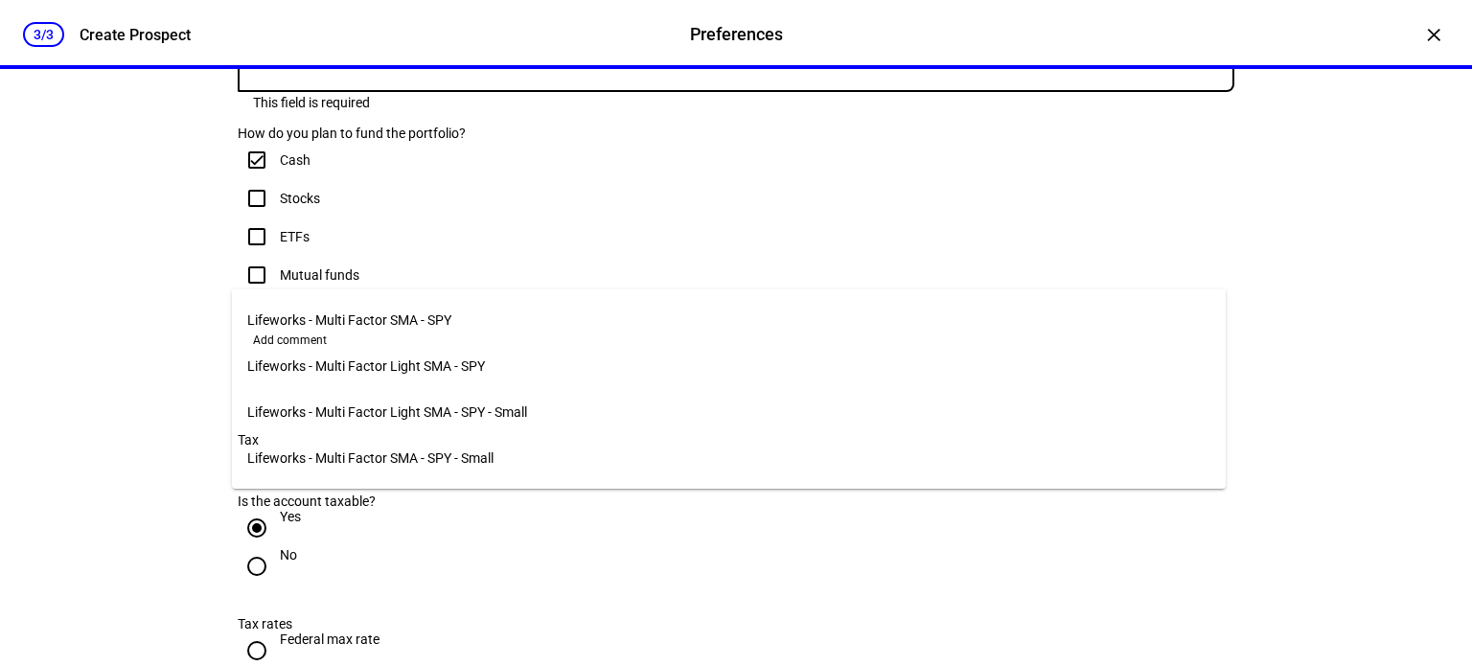
click at [348, 321] on span "Lifeworks - Multi Factor SMA - SPY" at bounding box center [349, 320] width 204 height 15
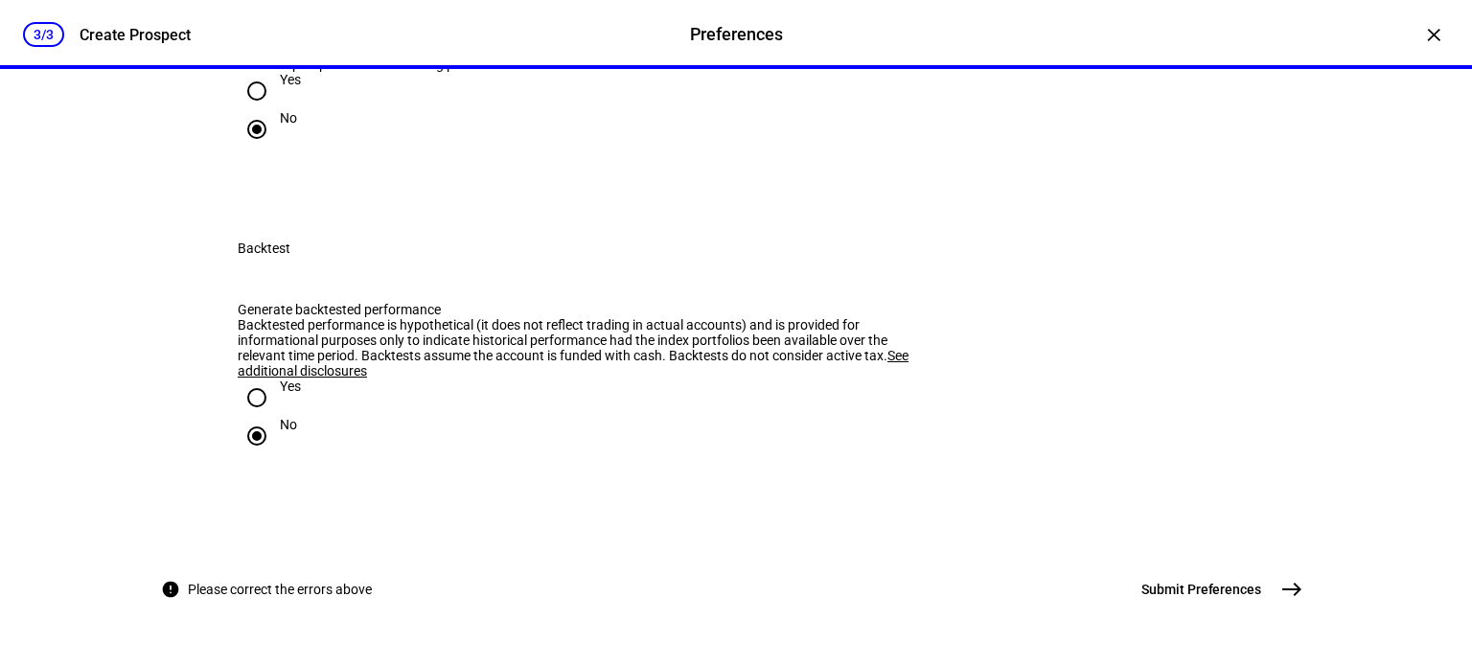
scroll to position [2128, 0]
click at [1292, 593] on mat-icon "east" at bounding box center [1292, 589] width 23 height 23
click at [1281, 584] on mat-icon "east" at bounding box center [1292, 589] width 23 height 23
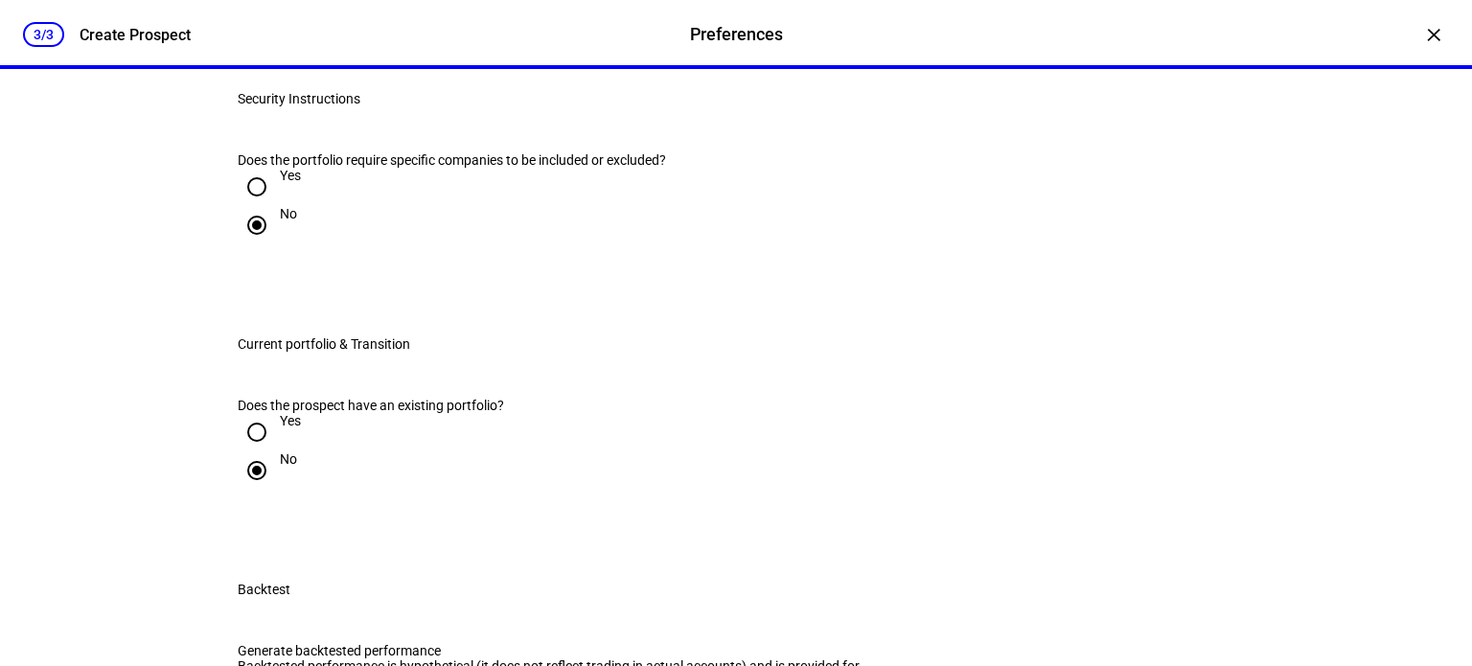
scroll to position [1335, 0]
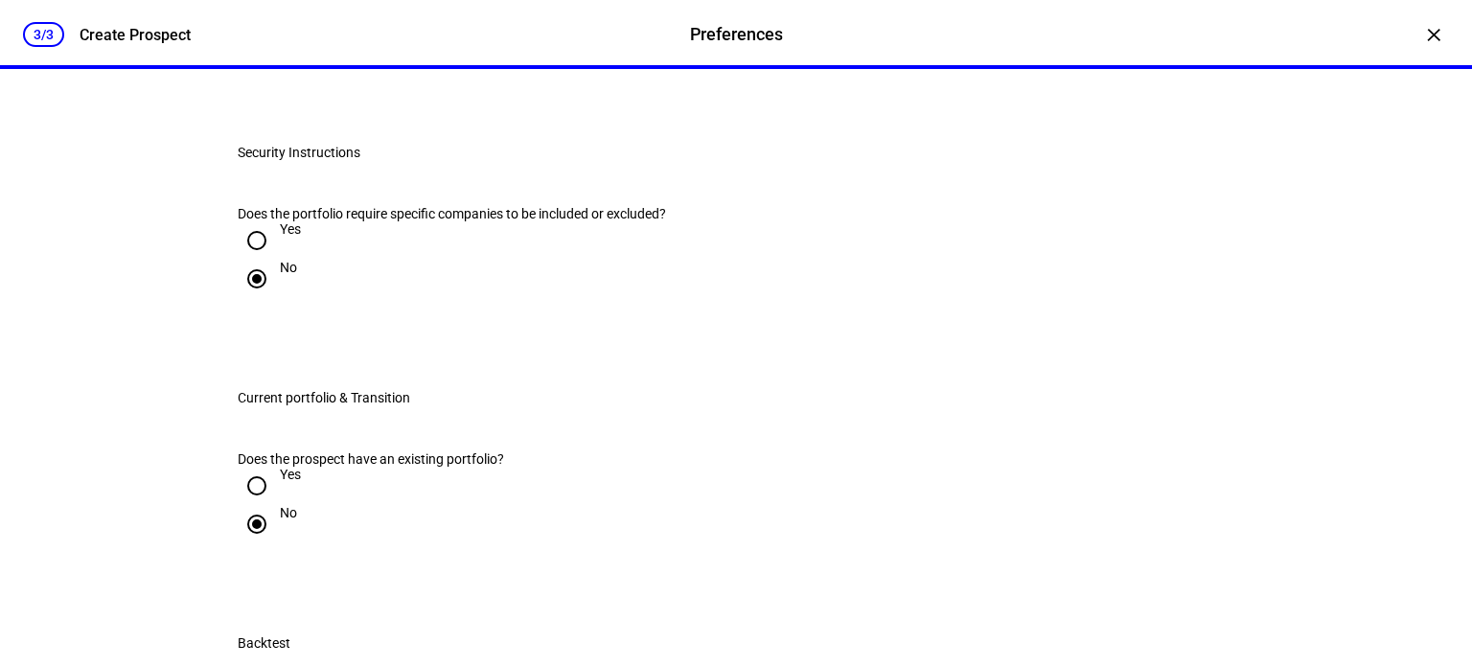
radio input "true"
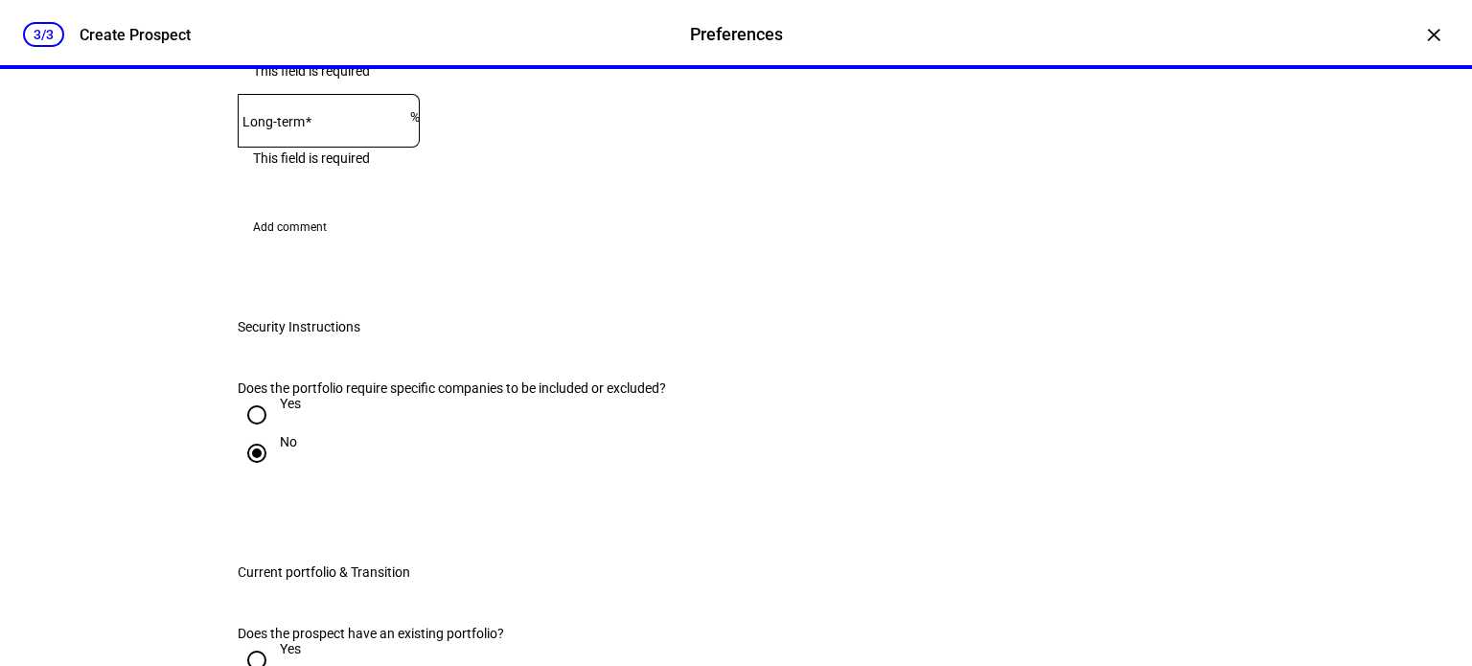
click at [350, 37] on input "Short-term" at bounding box center [324, 29] width 173 height 15
type input "32"
click at [305, 129] on mat-label "Long-term" at bounding box center [274, 121] width 62 height 15
click at [333, 125] on input "Long-term" at bounding box center [324, 116] width 173 height 15
type input "15"
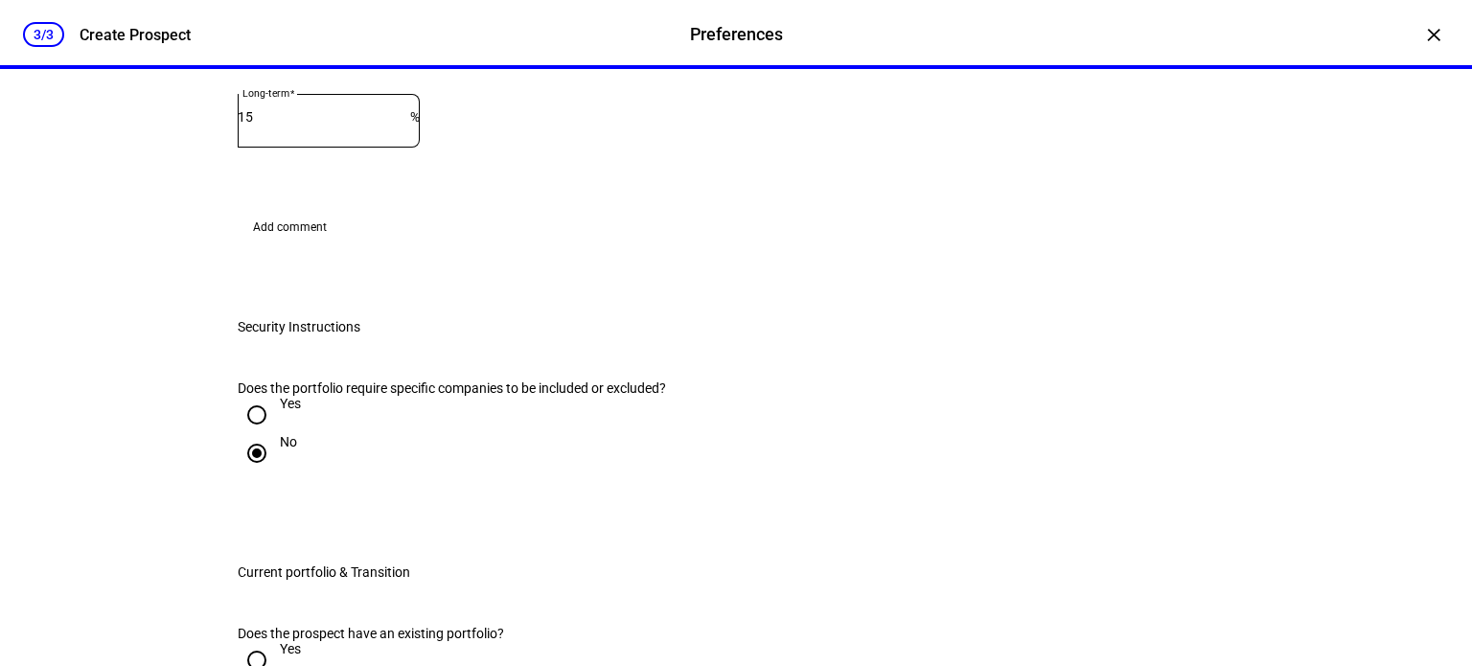
click at [542, 166] on eth-form-field-wrapper "Long-term 15 %" at bounding box center [736, 130] width 997 height 72
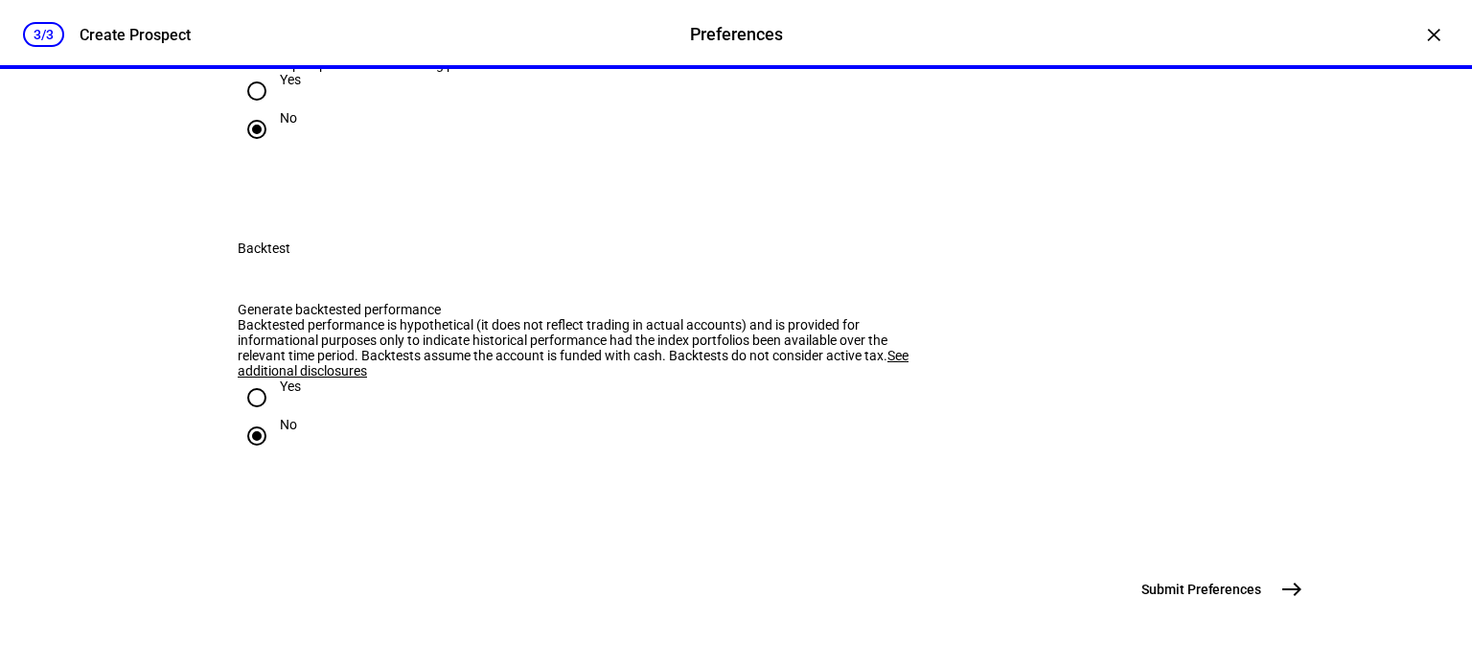
scroll to position [2308, 0]
click at [1281, 591] on mat-icon "east" at bounding box center [1292, 589] width 23 height 23
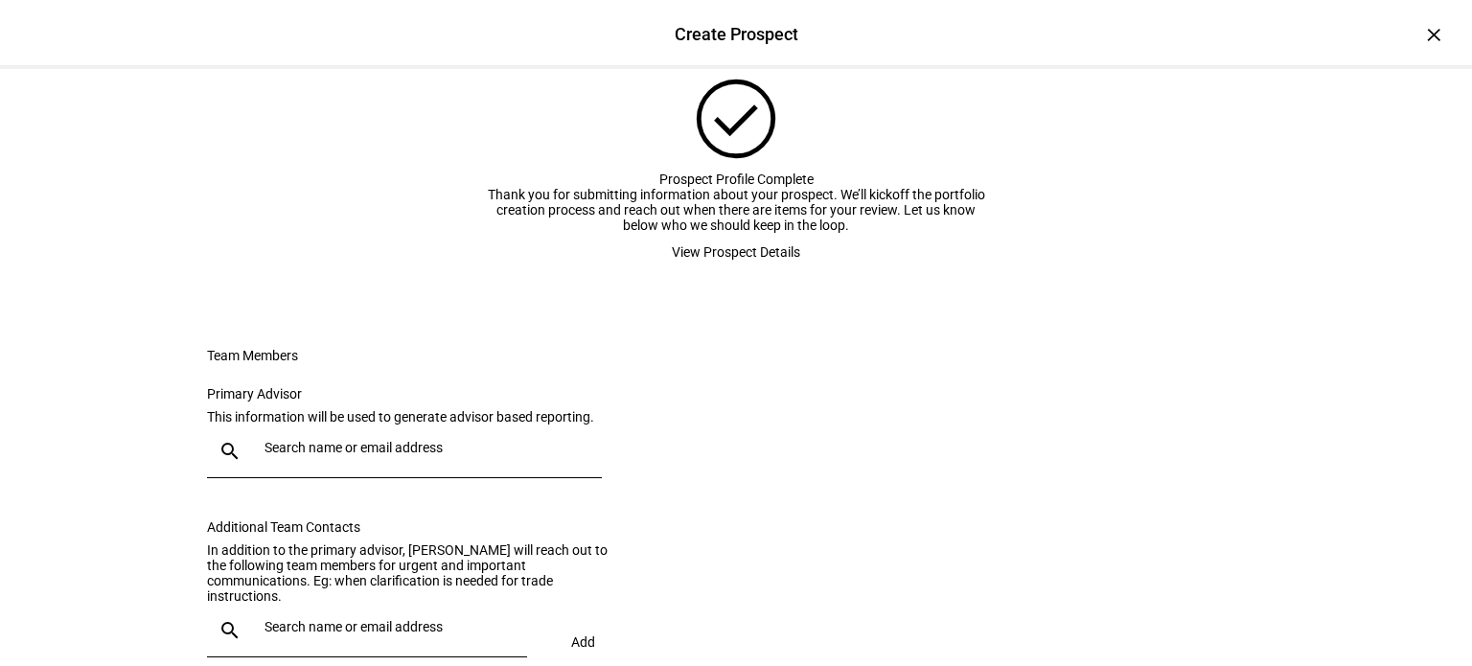
scroll to position [42, 0]
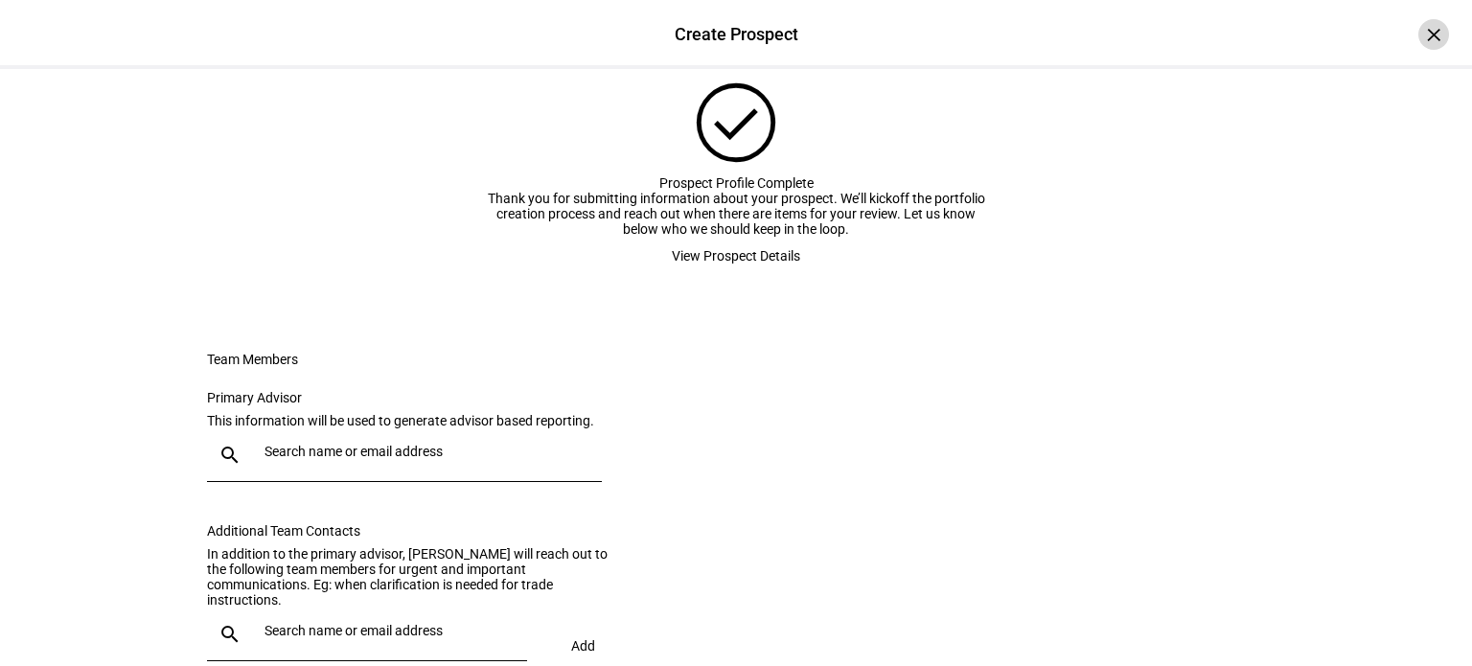
click at [1419, 30] on div "×" at bounding box center [1434, 34] width 31 height 31
